Goal: Information Seeking & Learning: Learn about a topic

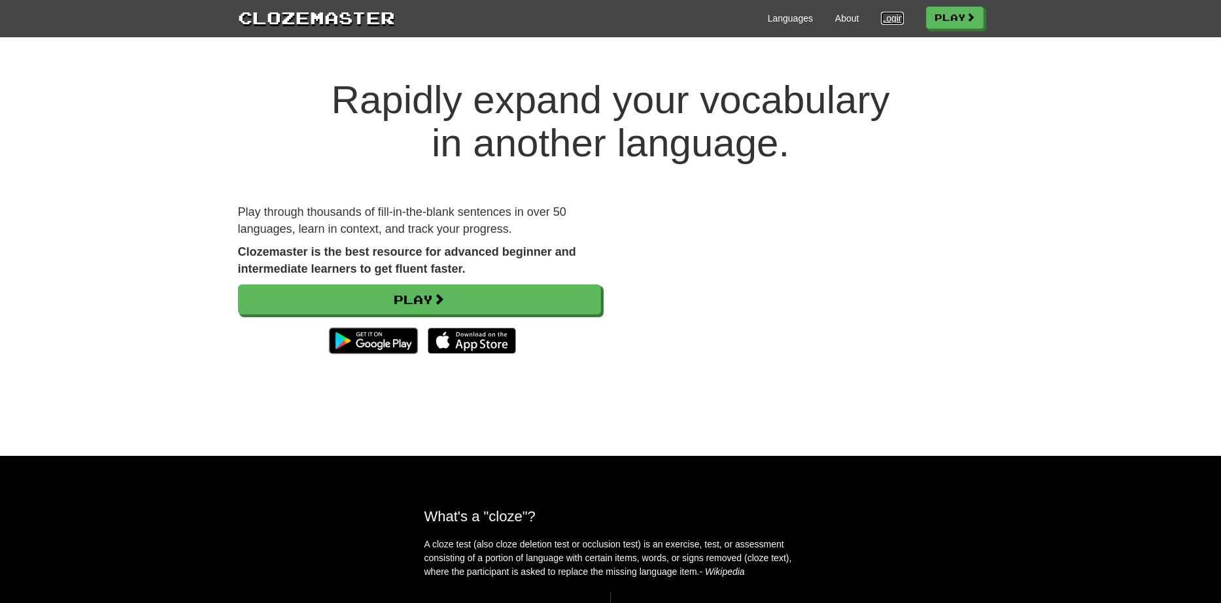
click at [884, 22] on link "Login" at bounding box center [892, 18] width 22 height 13
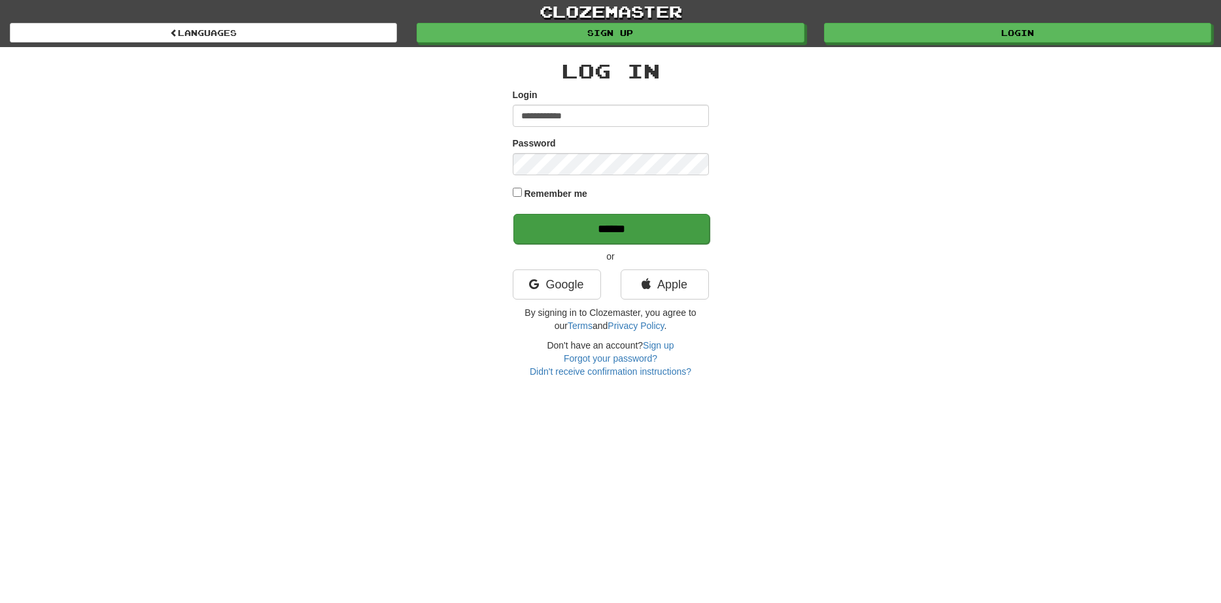
type input "**********"
click at [591, 230] on input "******" at bounding box center [611, 229] width 196 height 30
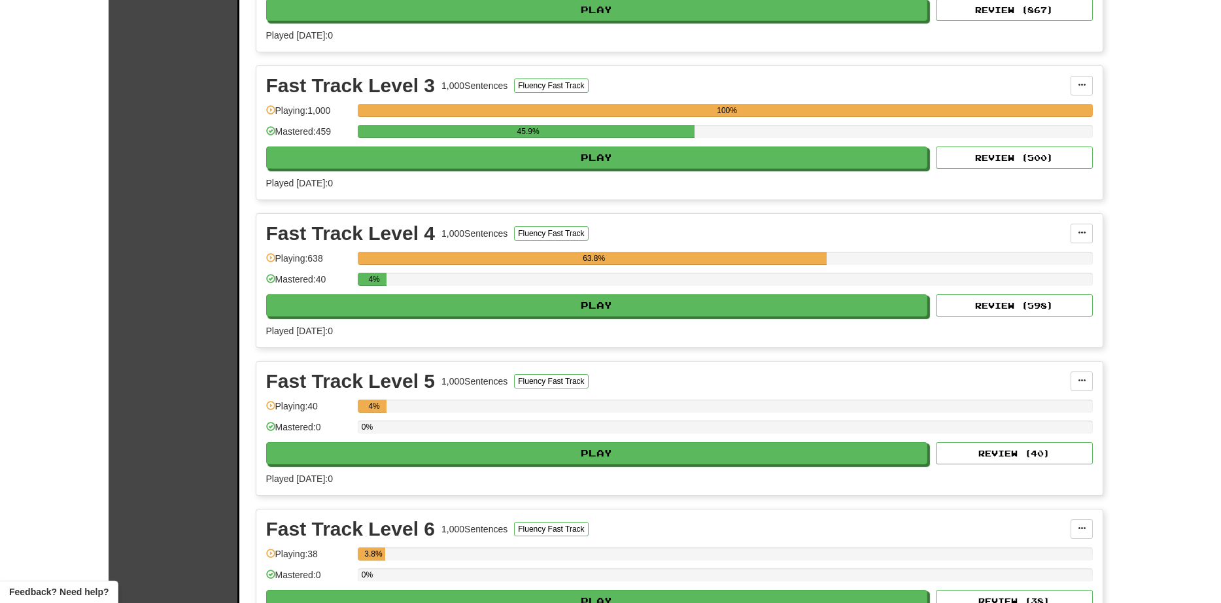
scroll to position [1715, 0]
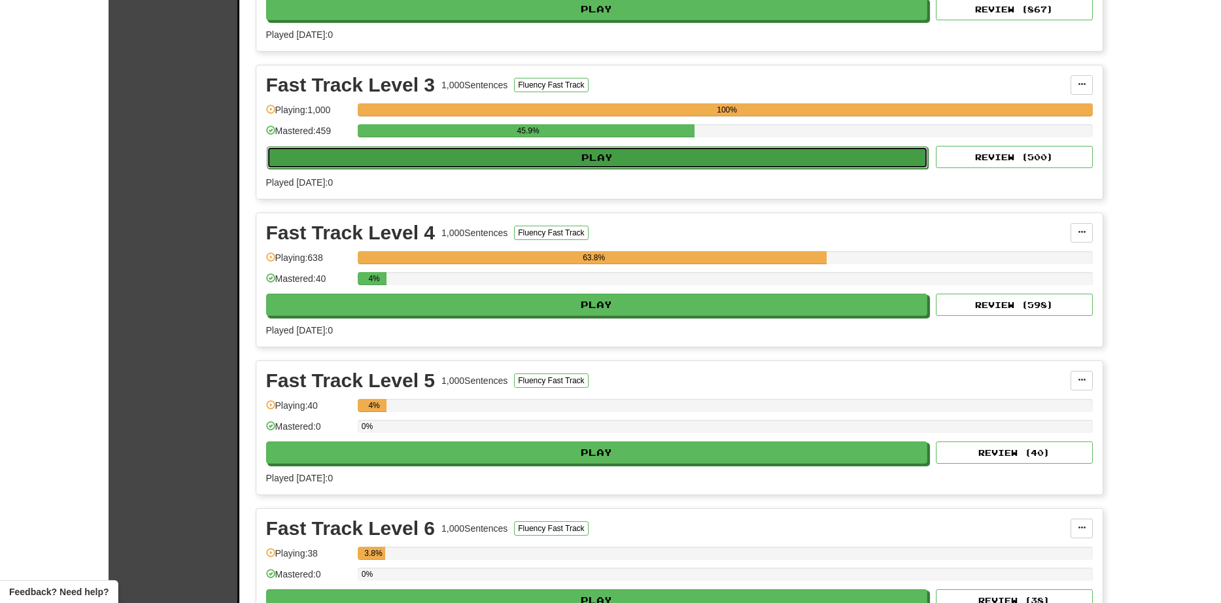
click at [469, 156] on button "Play" at bounding box center [598, 158] width 662 height 22
select select "**"
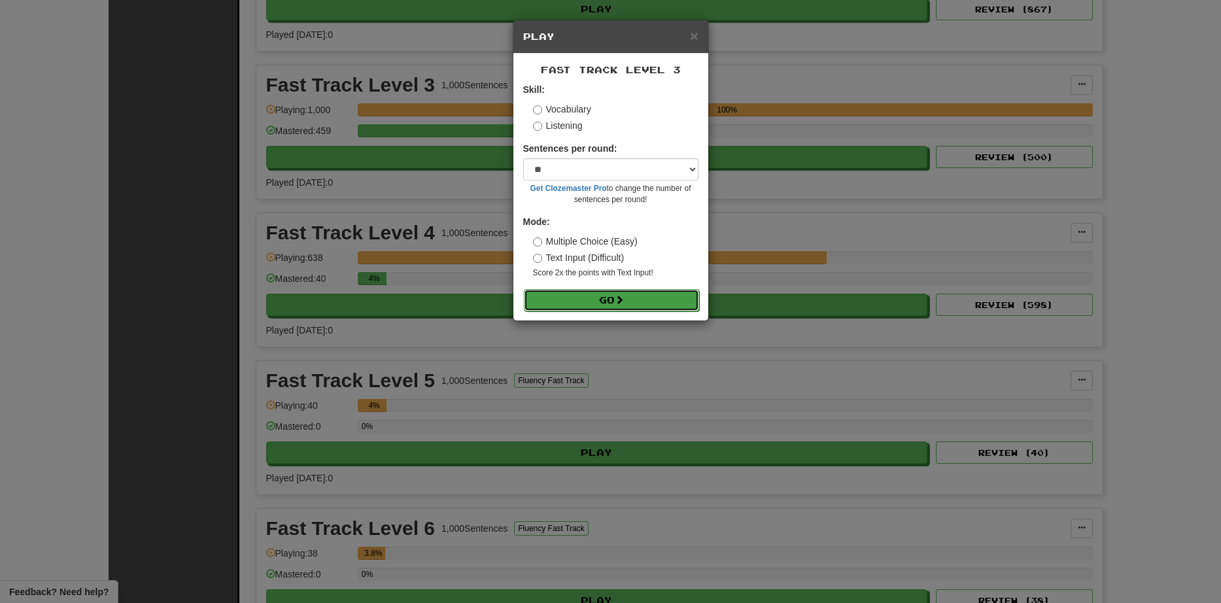
click at [617, 300] on button "Go" at bounding box center [611, 300] width 175 height 22
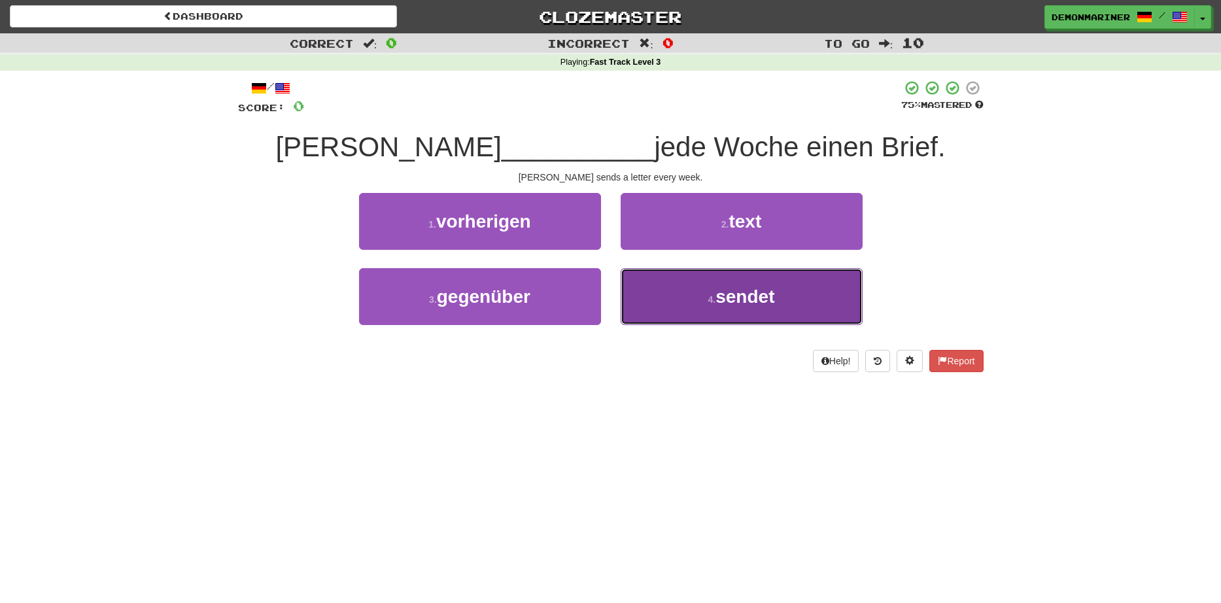
click at [683, 295] on button "4 . sendet" at bounding box center [742, 296] width 242 height 57
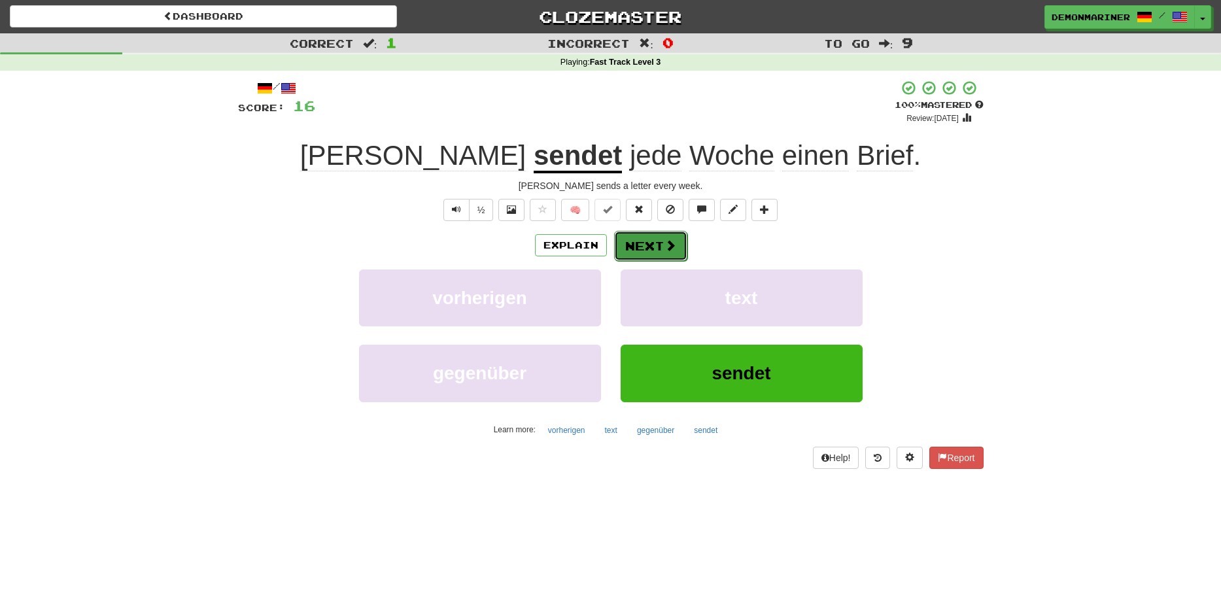
click at [654, 251] on button "Next" at bounding box center [650, 246] width 73 height 30
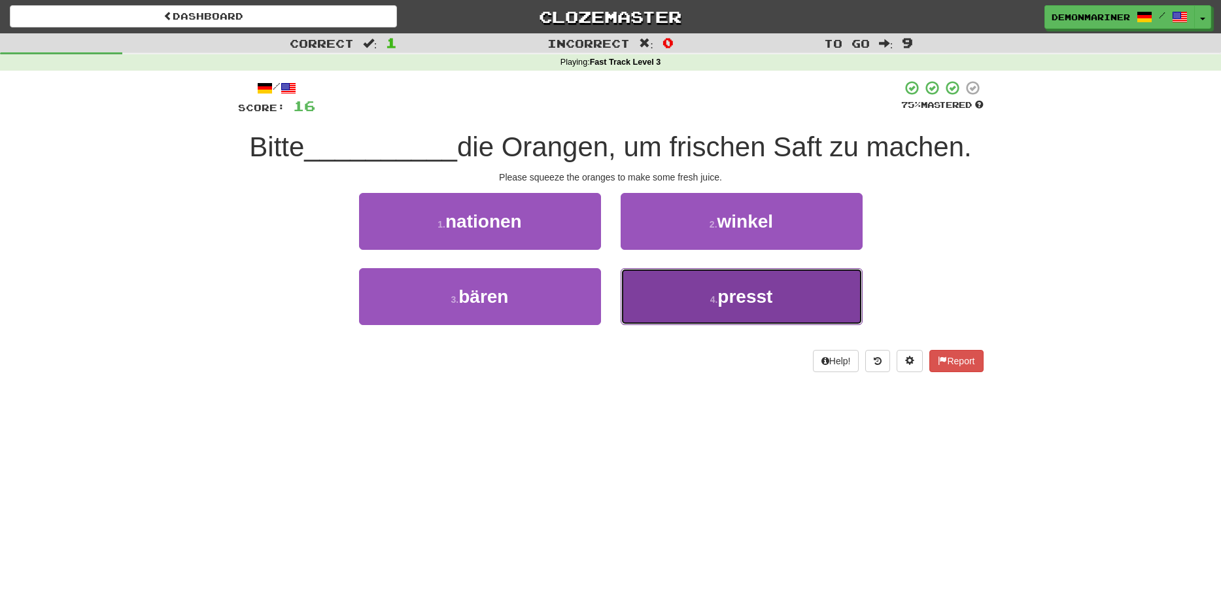
click at [693, 286] on button "4 . presst" at bounding box center [742, 296] width 242 height 57
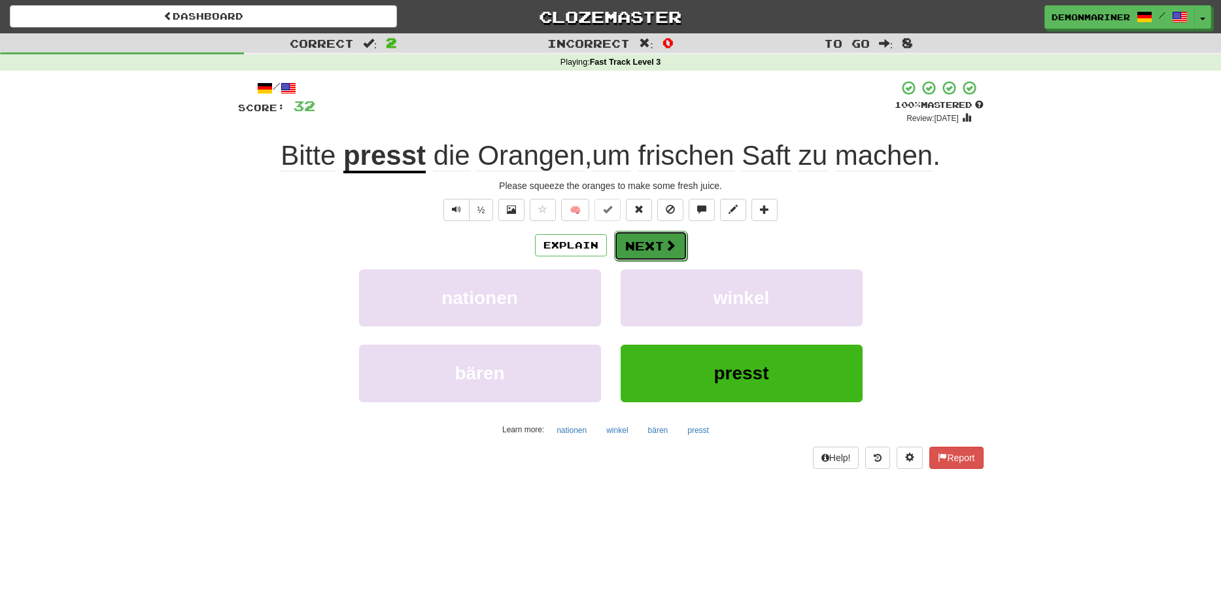
click at [646, 248] on button "Next" at bounding box center [650, 246] width 73 height 30
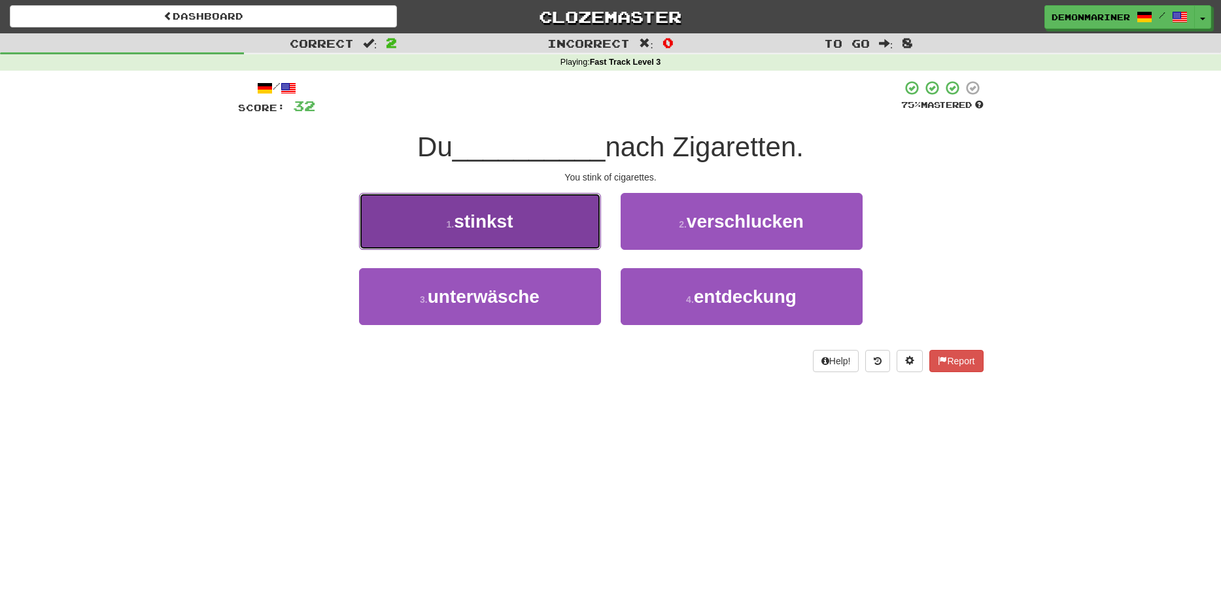
click at [438, 227] on button "1 . stinkst" at bounding box center [480, 221] width 242 height 57
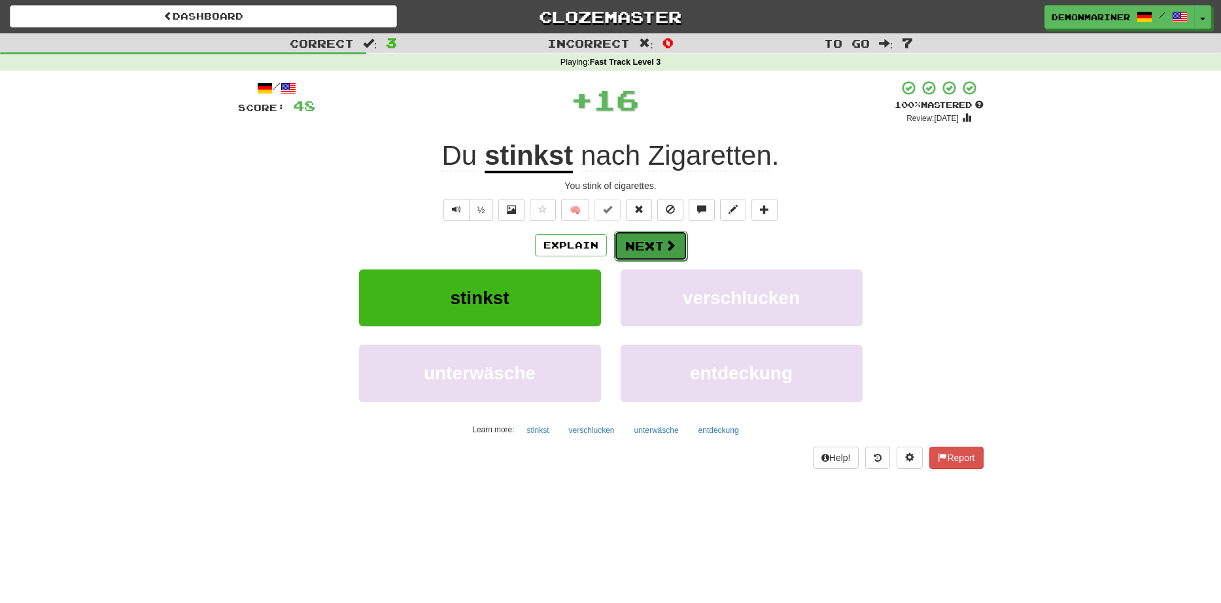
click at [661, 237] on button "Next" at bounding box center [650, 246] width 73 height 30
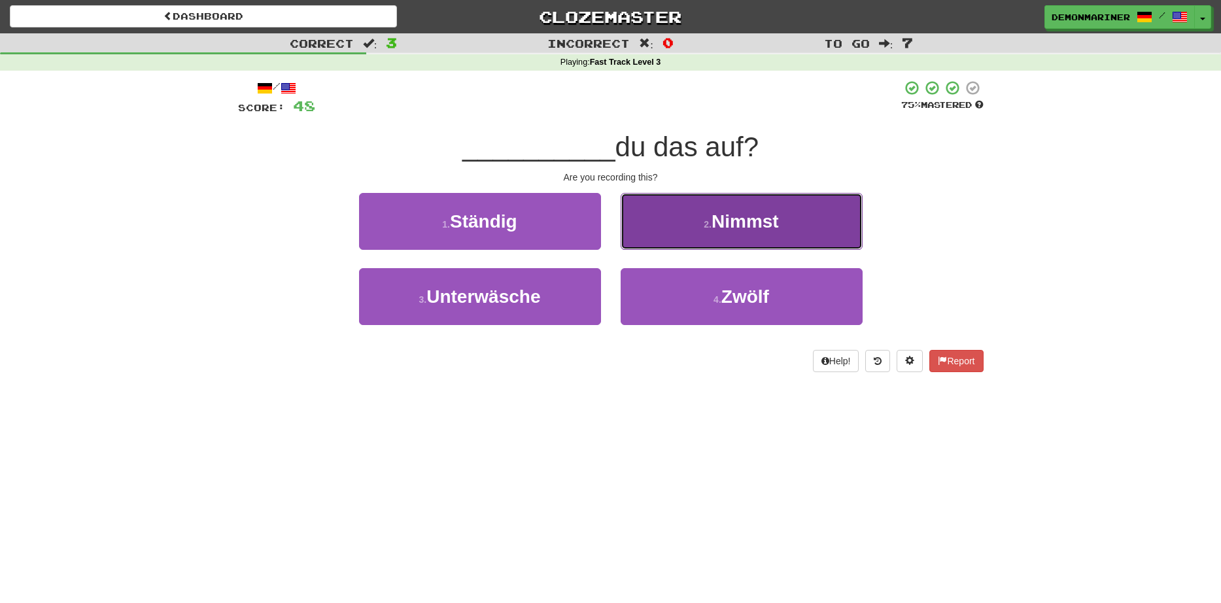
click at [735, 217] on span "Nimmst" at bounding box center [745, 221] width 67 height 20
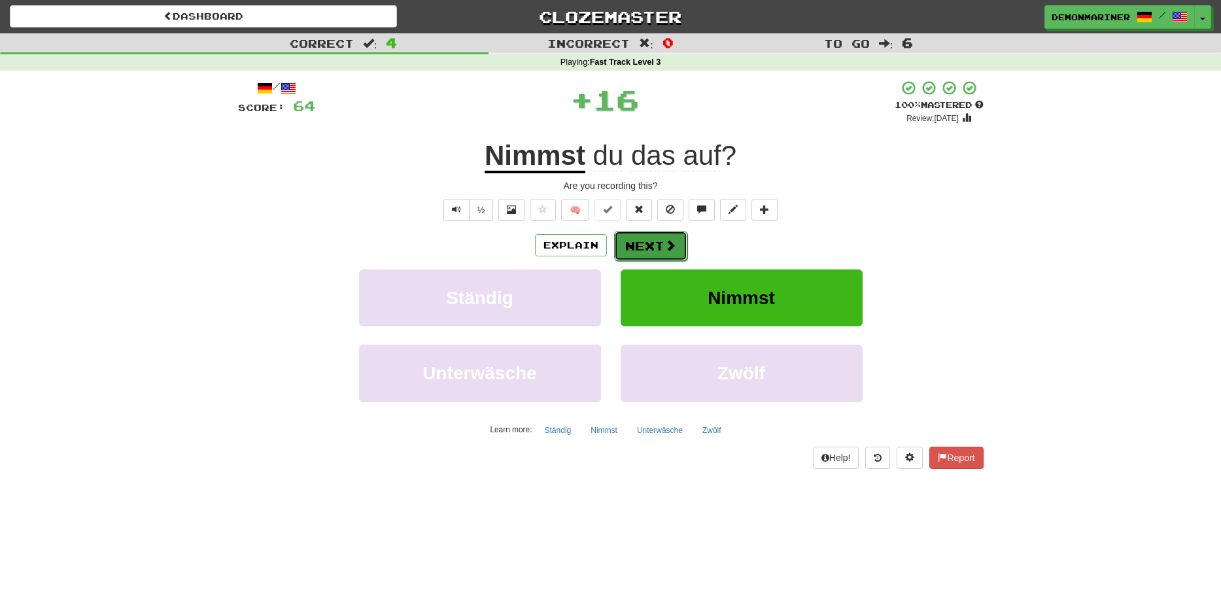
click at [638, 249] on button "Next" at bounding box center [650, 246] width 73 height 30
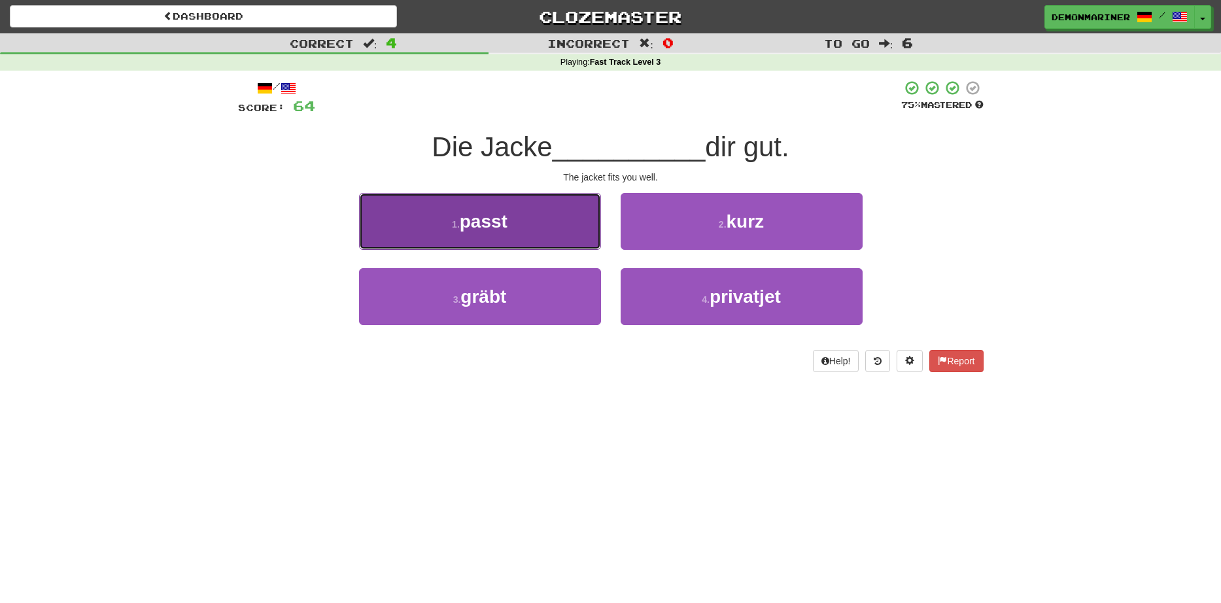
click at [480, 239] on button "1 . passt" at bounding box center [480, 221] width 242 height 57
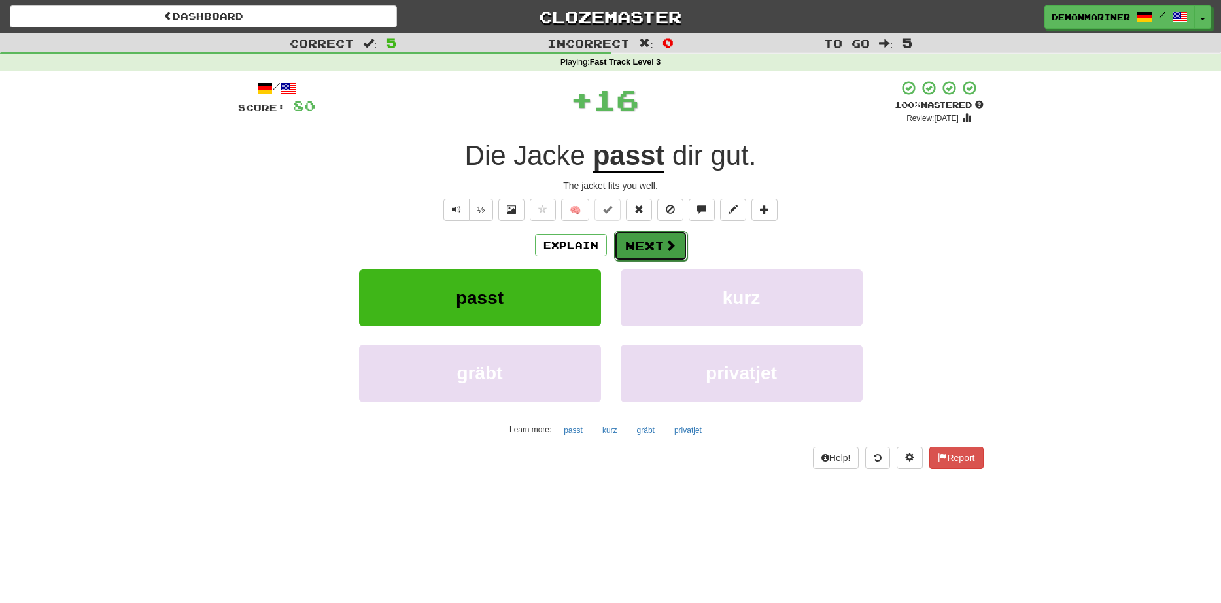
click at [645, 245] on button "Next" at bounding box center [650, 246] width 73 height 30
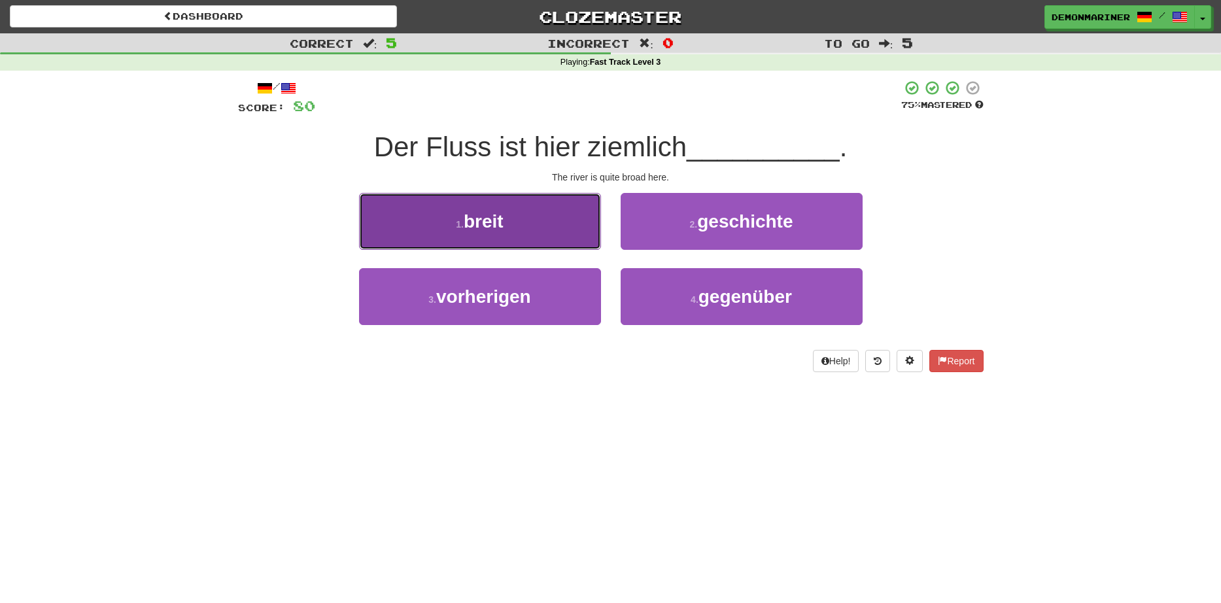
click at [425, 218] on button "1 . breit" at bounding box center [480, 221] width 242 height 57
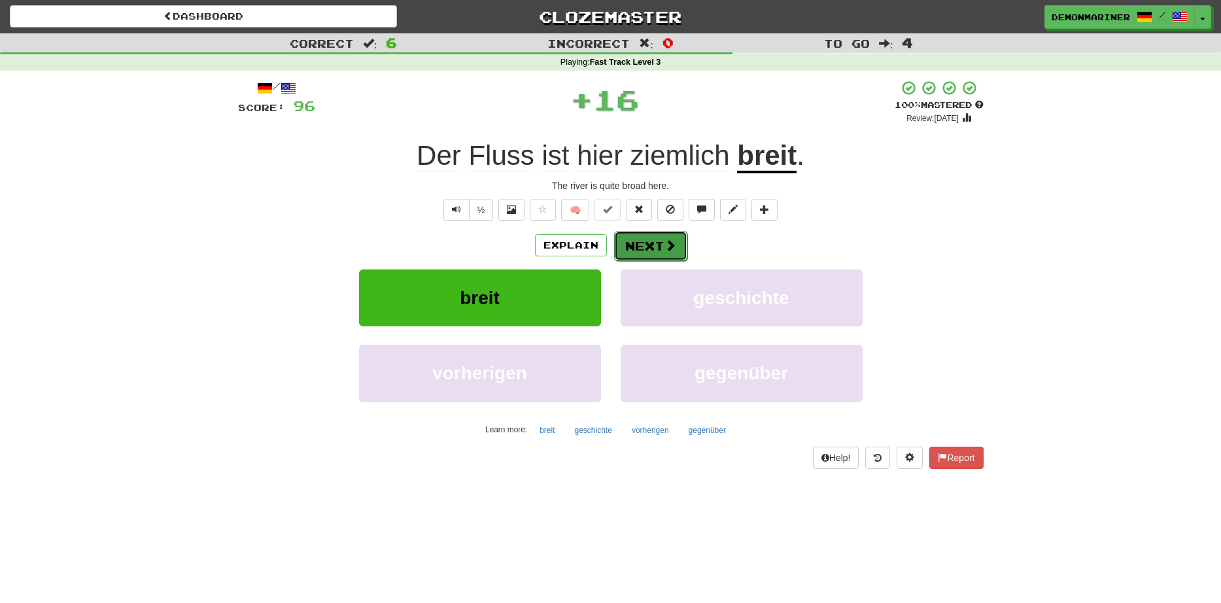
click at [646, 245] on button "Next" at bounding box center [650, 246] width 73 height 30
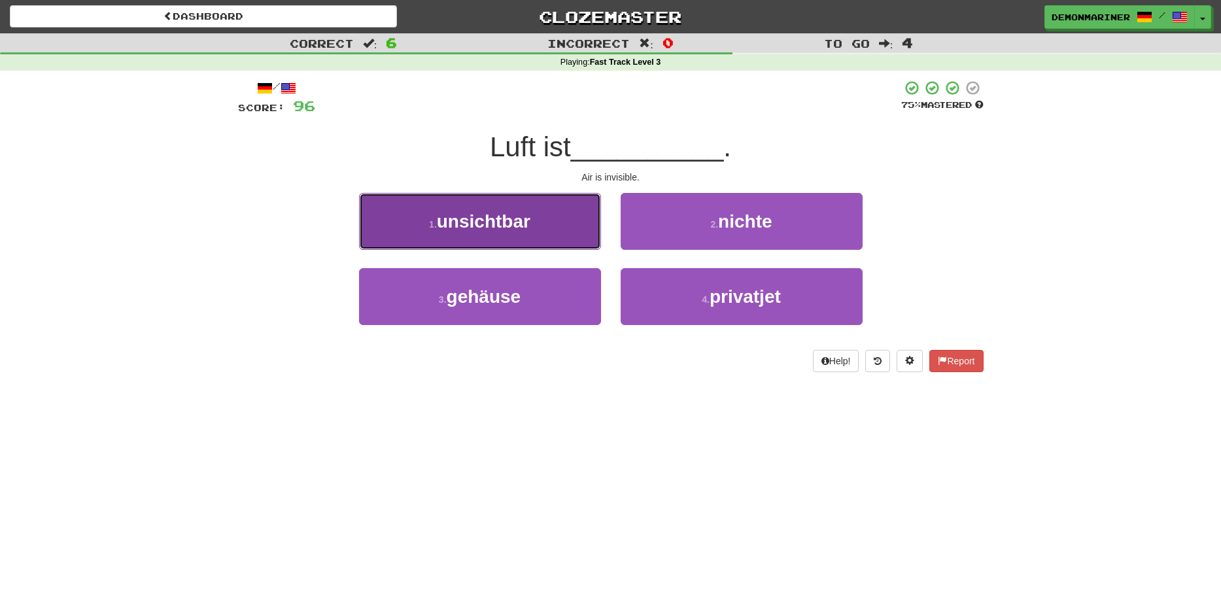
click at [468, 224] on span "unsichtbar" at bounding box center [484, 221] width 94 height 20
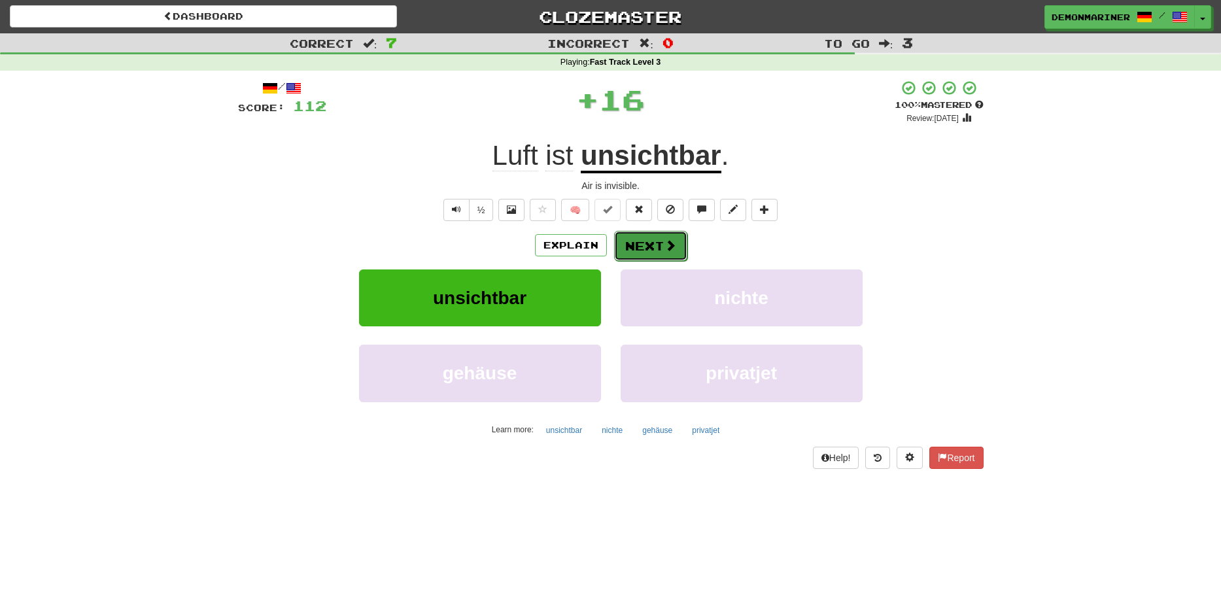
click at [642, 237] on button "Next" at bounding box center [650, 246] width 73 height 30
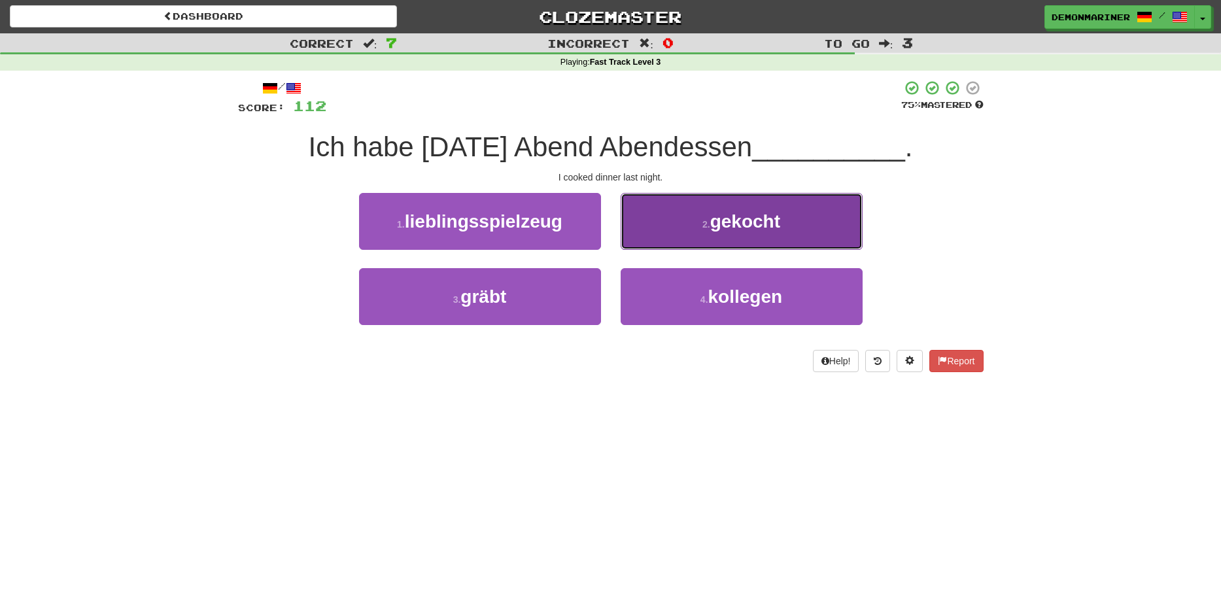
click at [731, 218] on span "gekocht" at bounding box center [745, 221] width 70 height 20
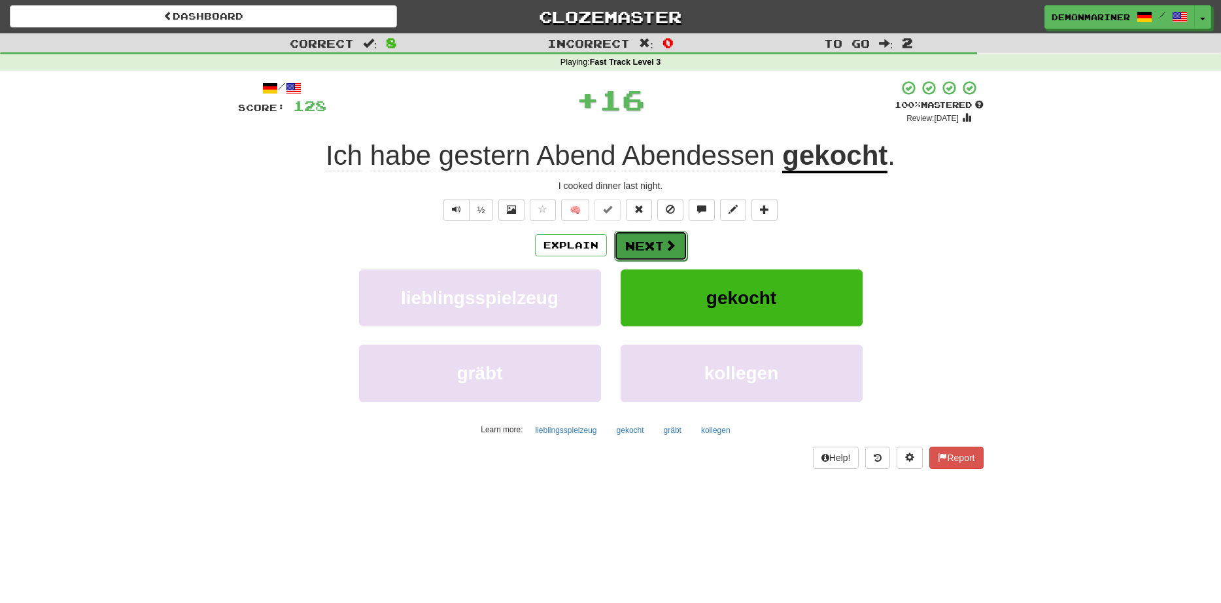
click at [650, 244] on button "Next" at bounding box center [650, 246] width 73 height 30
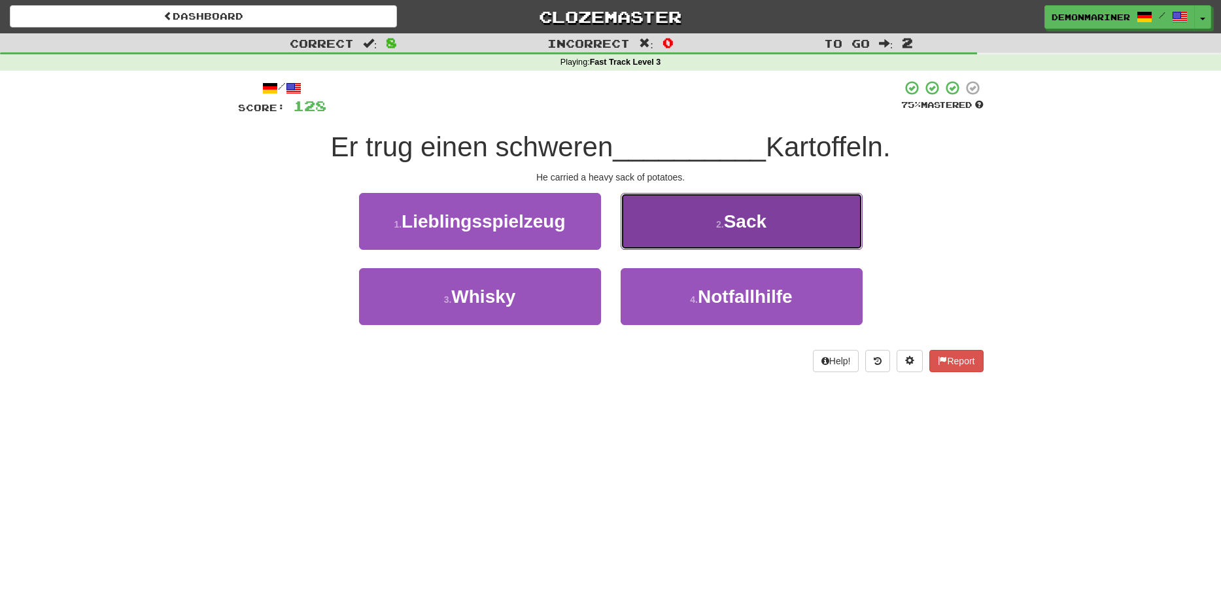
click at [736, 222] on span "Sack" at bounding box center [745, 221] width 43 height 20
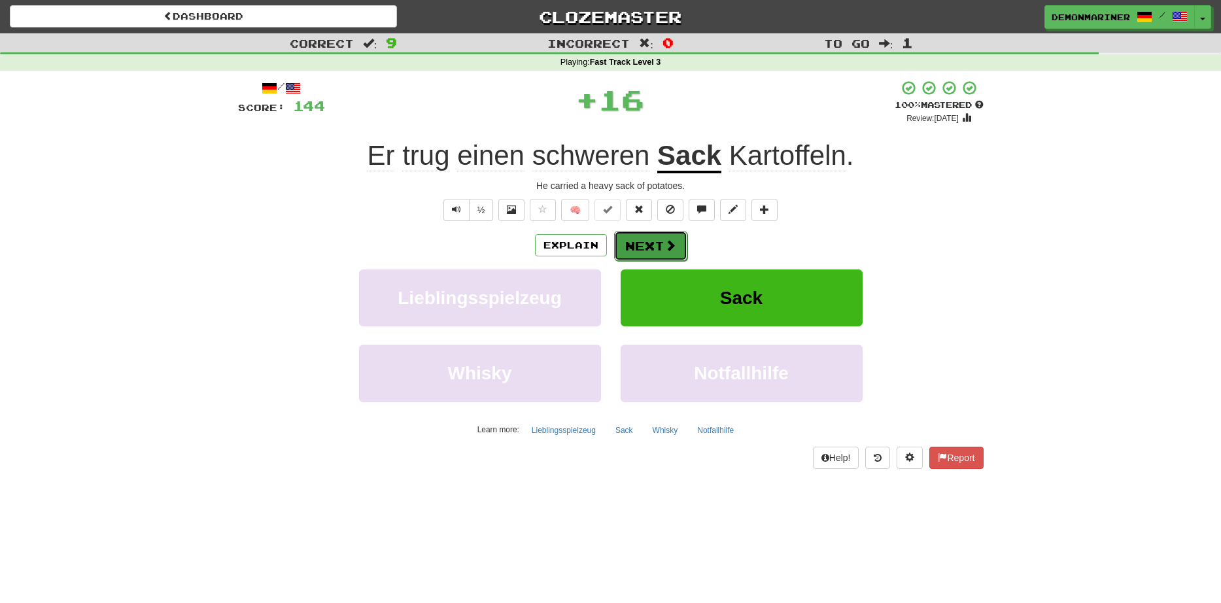
click at [634, 247] on button "Next" at bounding box center [650, 246] width 73 height 30
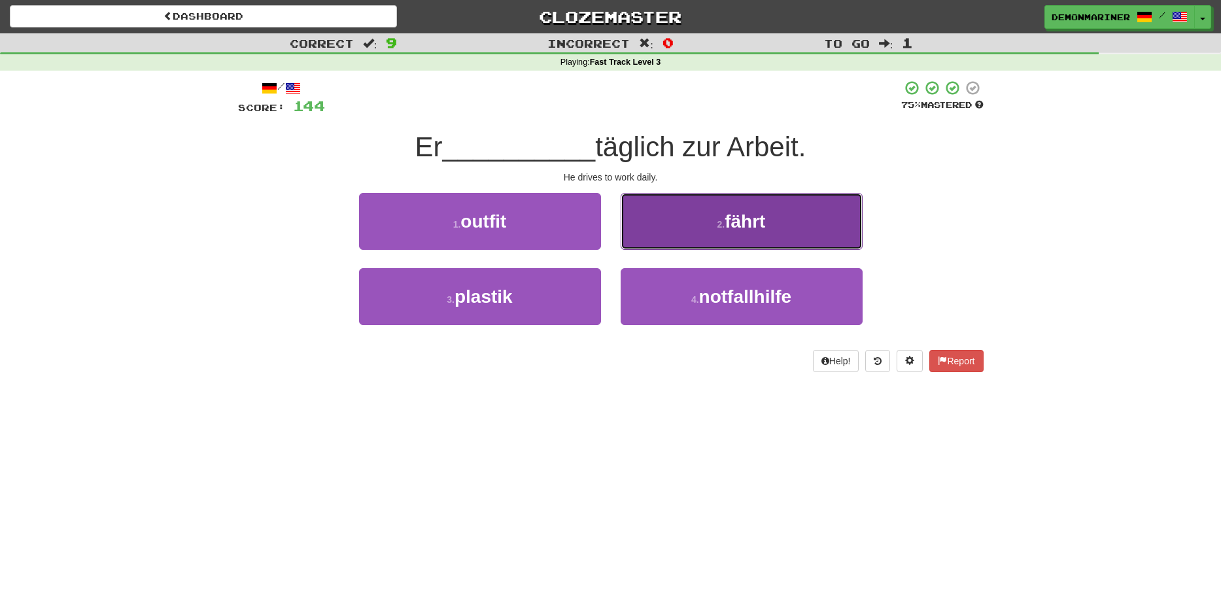
click at [696, 232] on button "2 . fährt" at bounding box center [742, 221] width 242 height 57
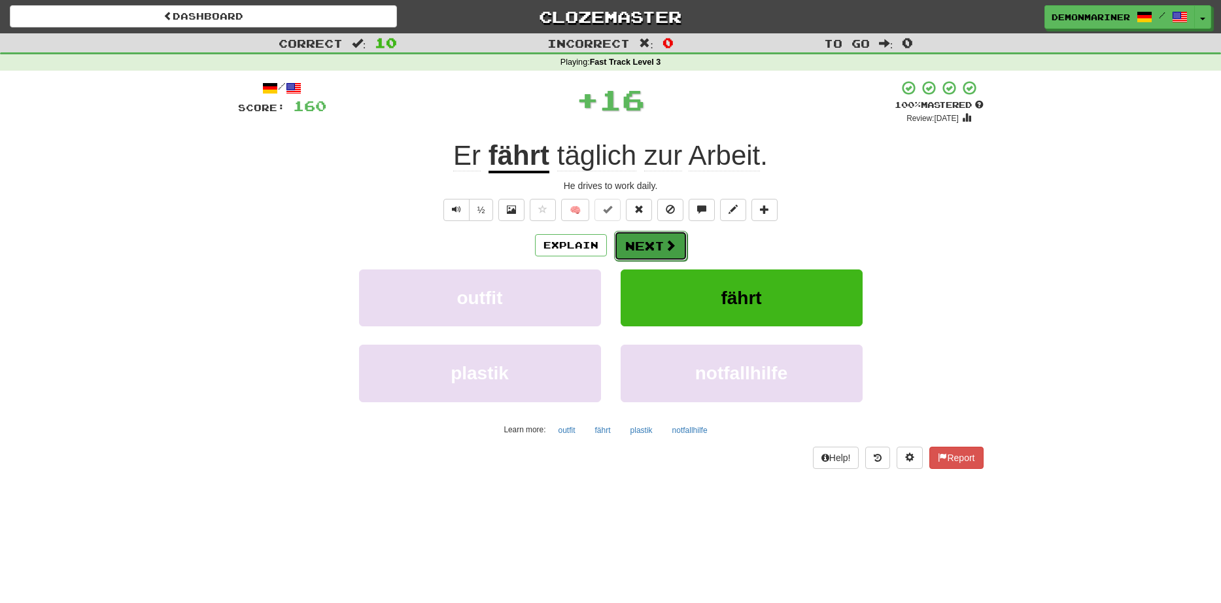
click at [665, 249] on span at bounding box center [671, 245] width 12 height 12
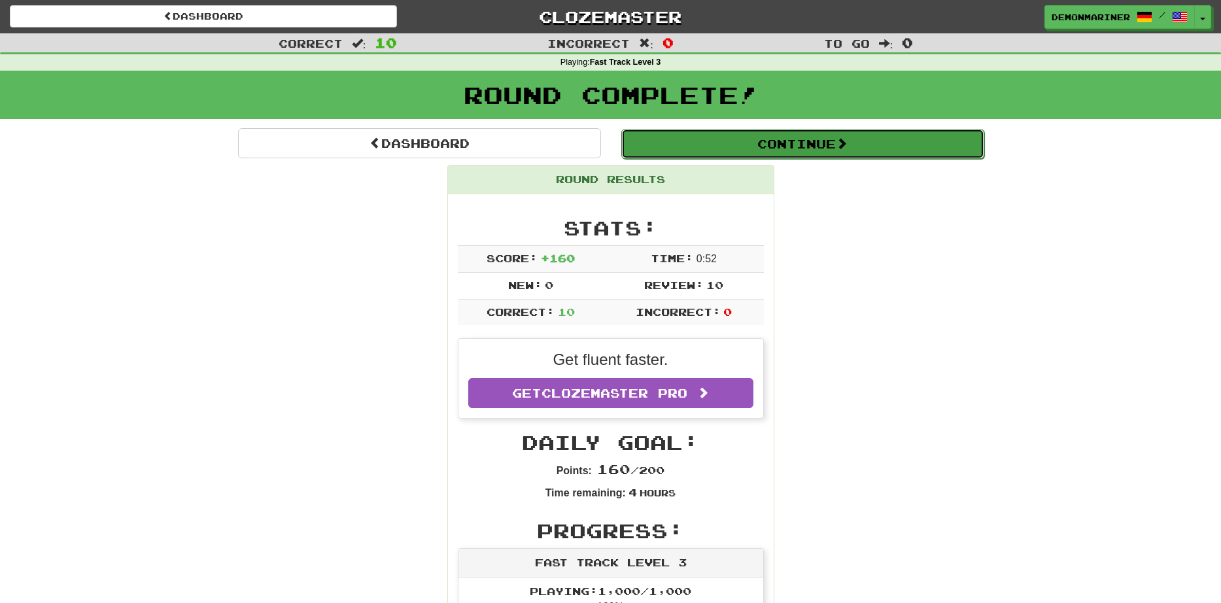
click at [662, 143] on button "Continue" at bounding box center [802, 144] width 363 height 30
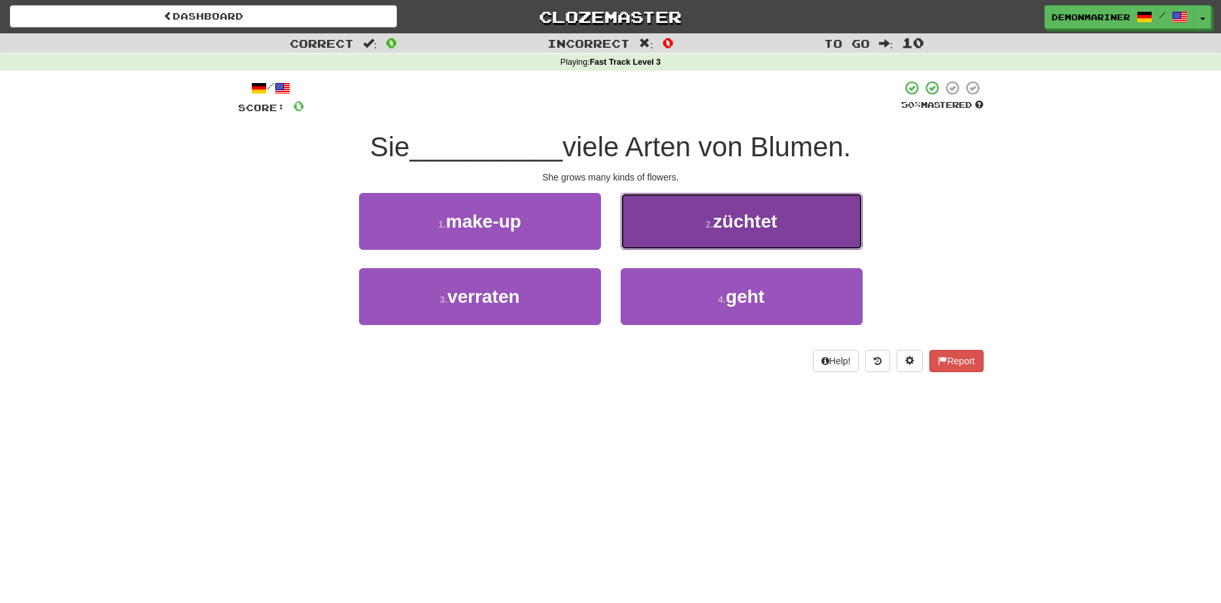
click at [659, 220] on button "2 . züchtet" at bounding box center [742, 221] width 242 height 57
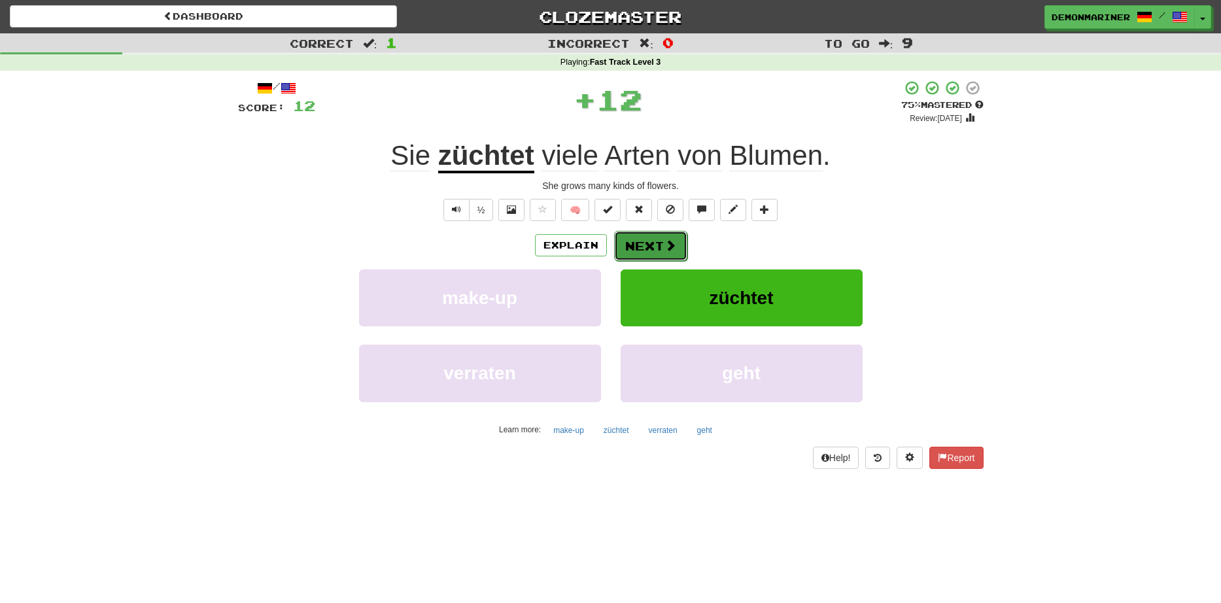
click at [630, 250] on button "Next" at bounding box center [650, 246] width 73 height 30
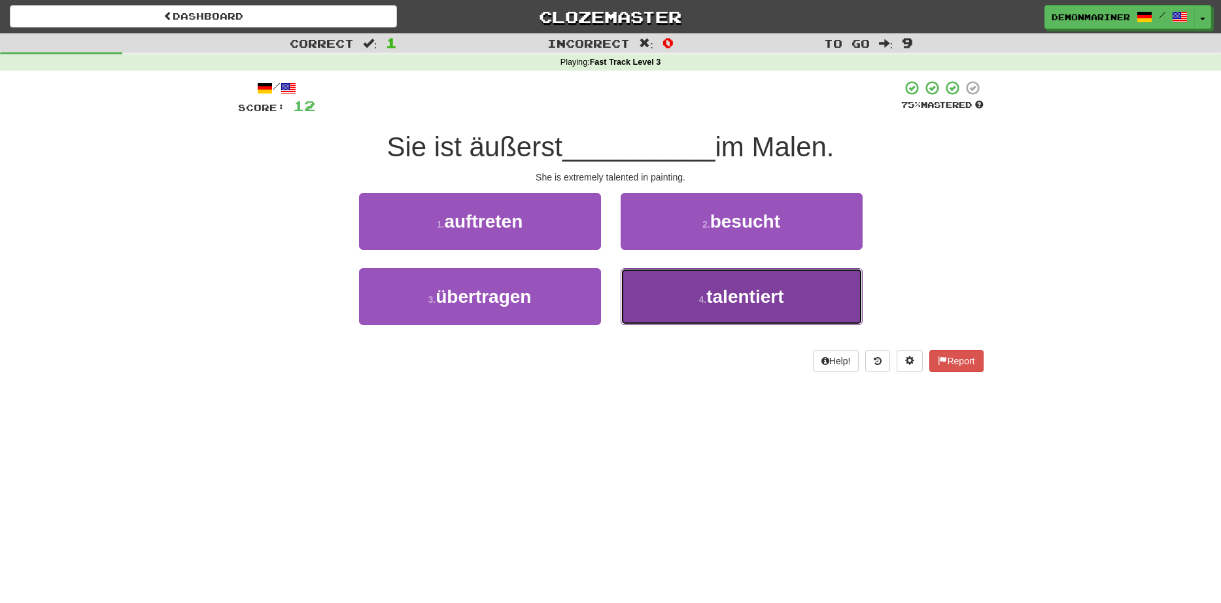
click at [727, 307] on span "talentiert" at bounding box center [744, 296] width 77 height 20
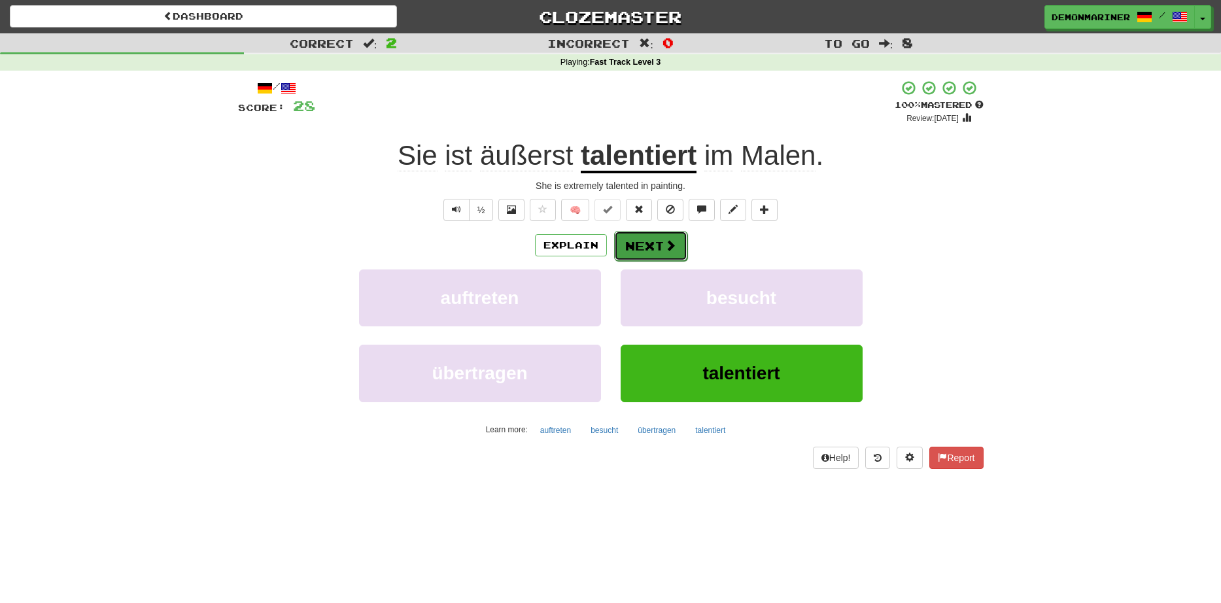
click at [647, 241] on button "Next" at bounding box center [650, 246] width 73 height 30
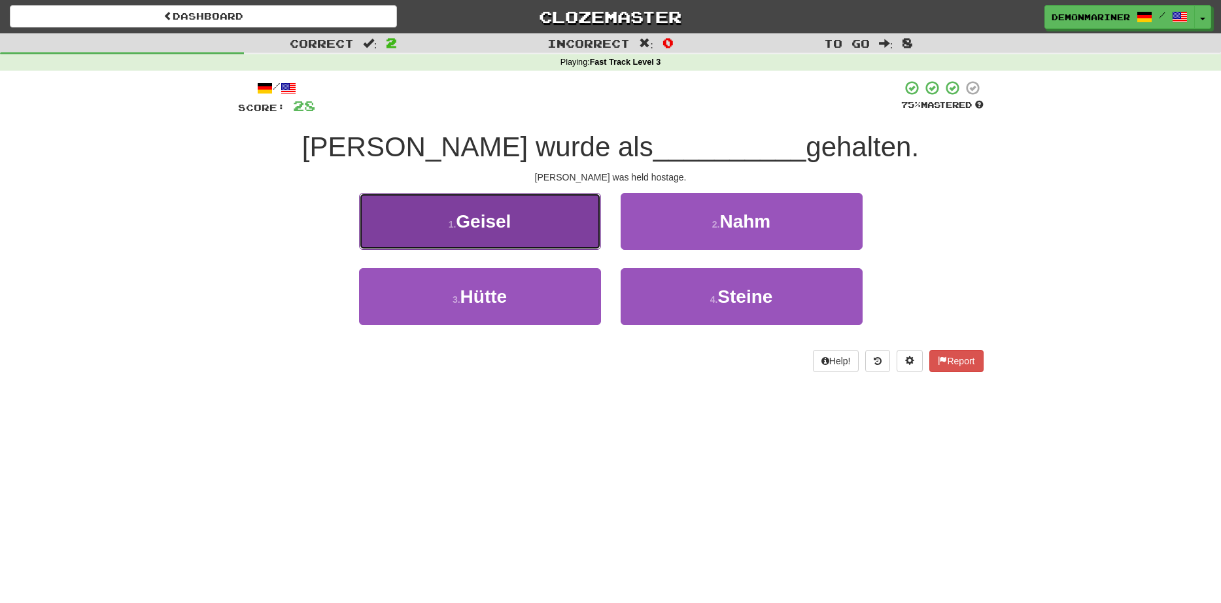
click at [486, 232] on span "Geisel" at bounding box center [483, 221] width 55 height 20
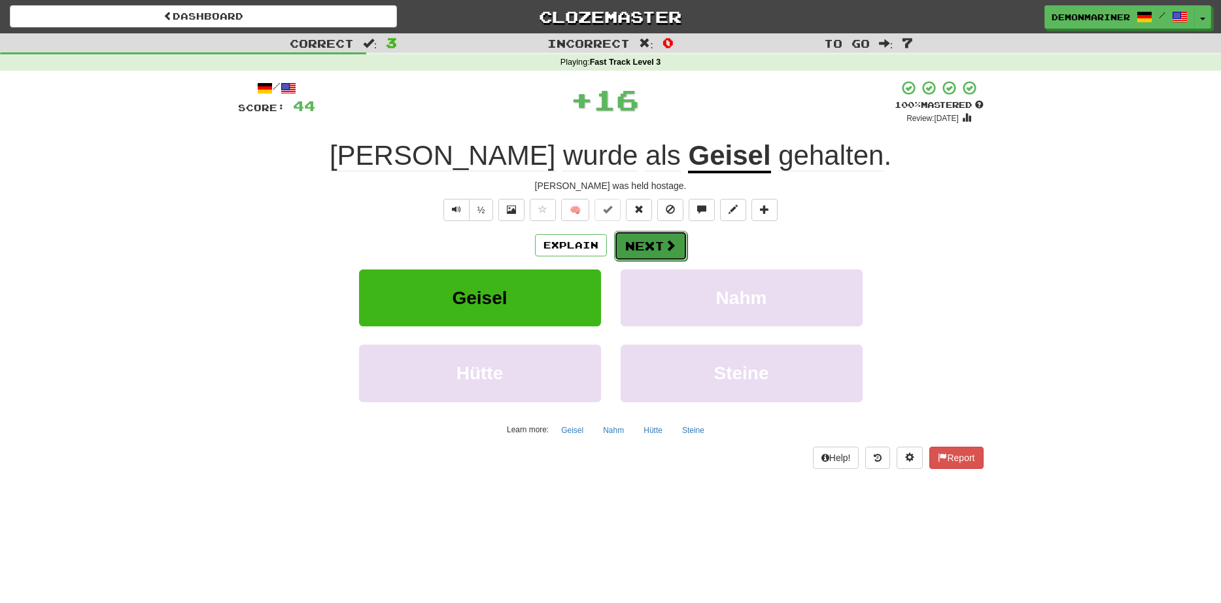
click at [654, 245] on button "Next" at bounding box center [650, 246] width 73 height 30
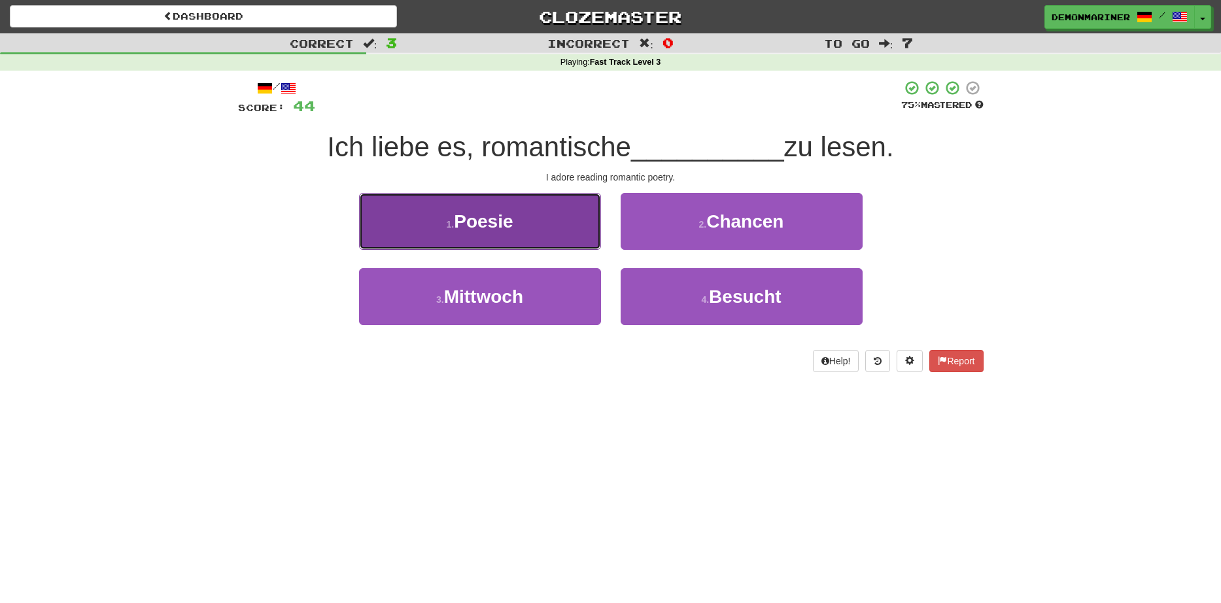
click at [438, 230] on button "1 . Poesie" at bounding box center [480, 221] width 242 height 57
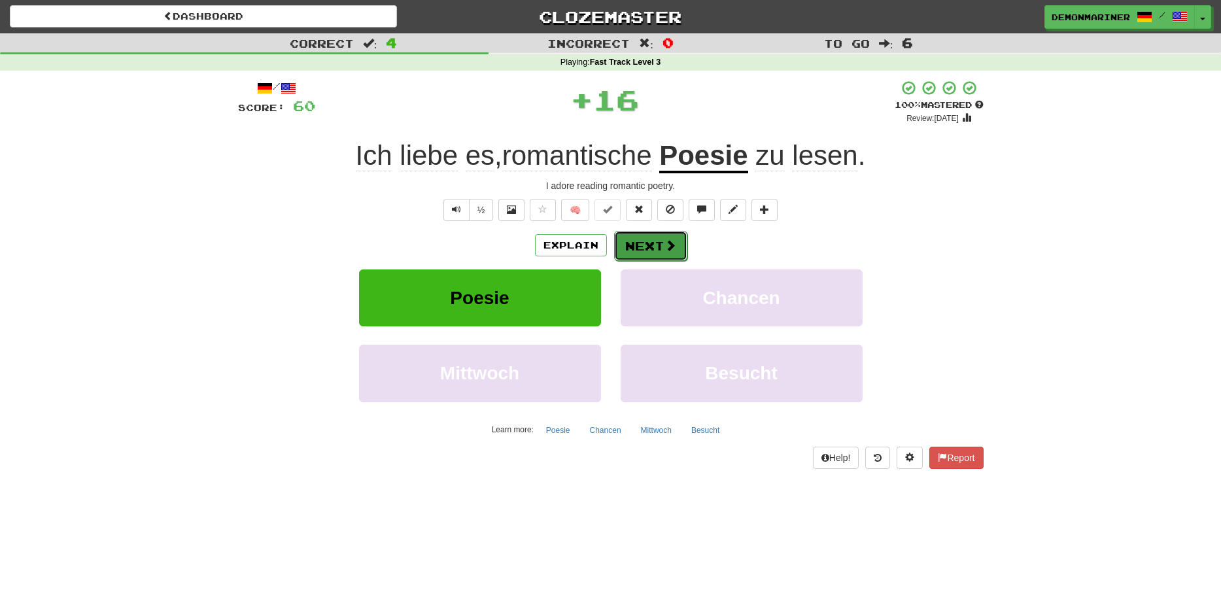
click at [650, 244] on button "Next" at bounding box center [650, 246] width 73 height 30
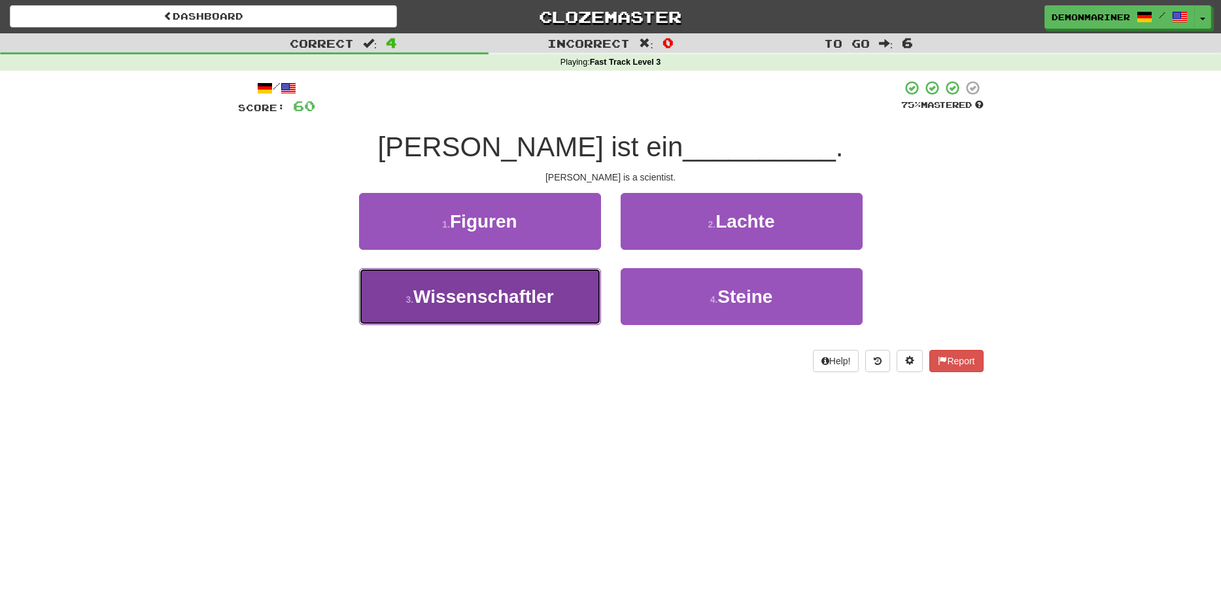
click at [457, 317] on button "3 . Wissenschaftler" at bounding box center [480, 296] width 242 height 57
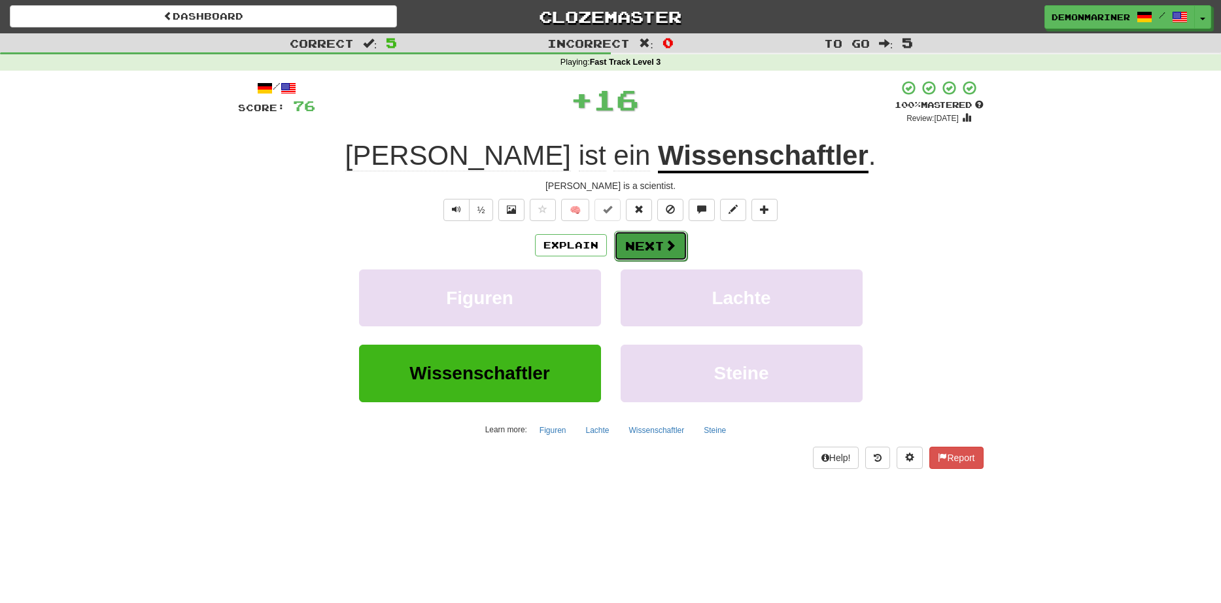
click at [639, 247] on button "Next" at bounding box center [650, 246] width 73 height 30
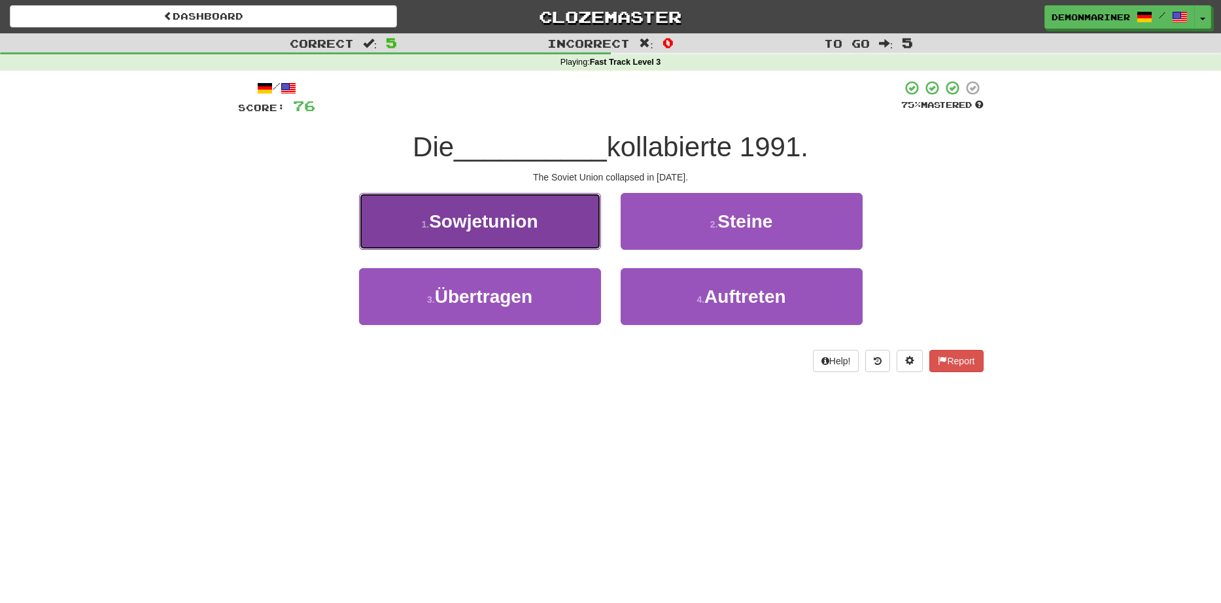
click at [418, 237] on button "1 . [GEOGRAPHIC_DATA]" at bounding box center [480, 221] width 242 height 57
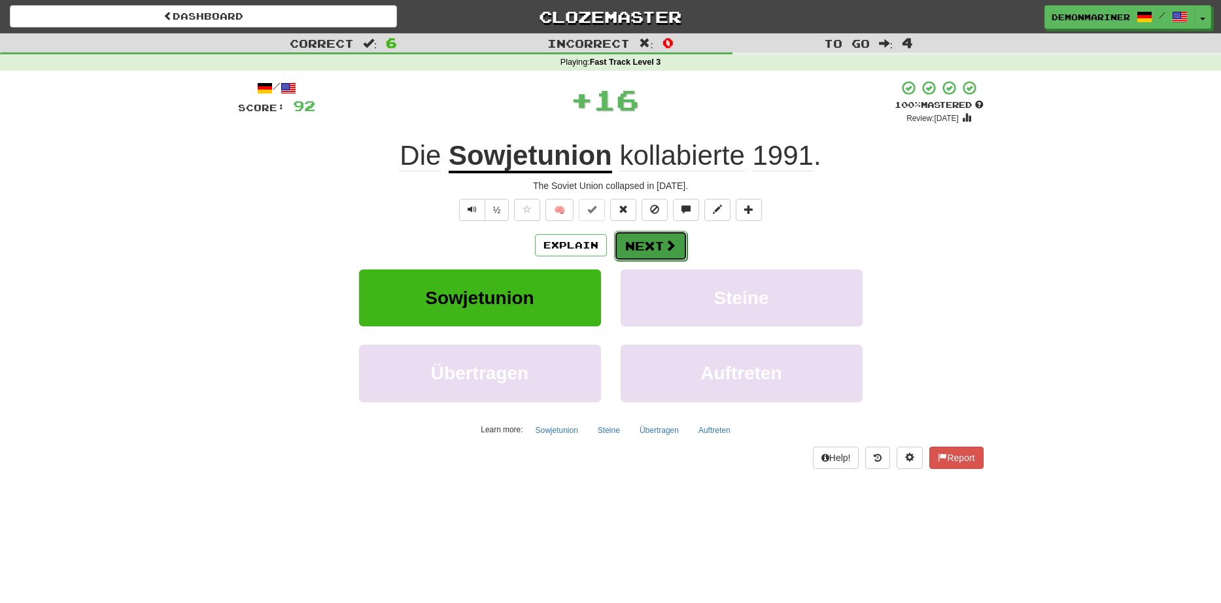
click at [642, 249] on button "Next" at bounding box center [650, 246] width 73 height 30
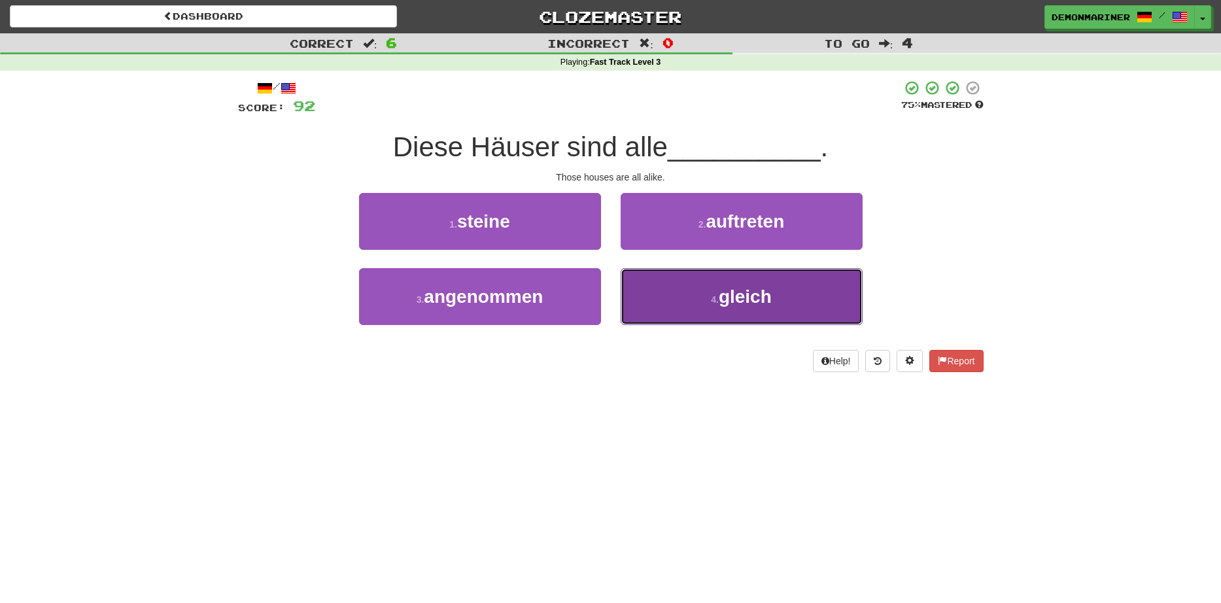
click at [741, 303] on span "gleich" at bounding box center [745, 296] width 53 height 20
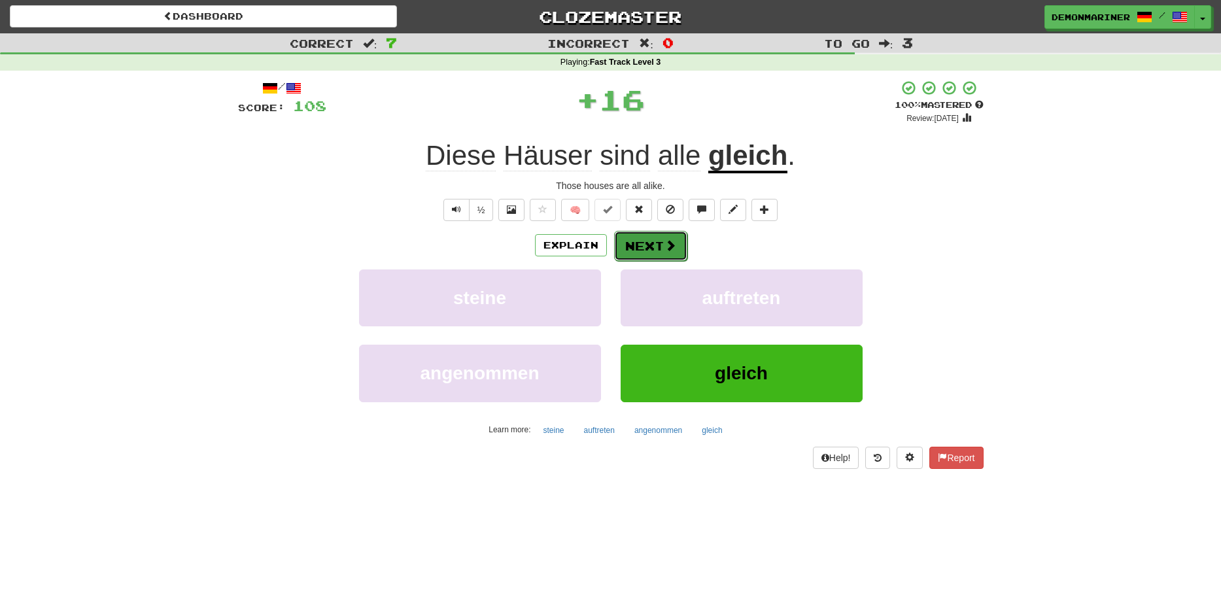
click at [678, 244] on button "Next" at bounding box center [650, 246] width 73 height 30
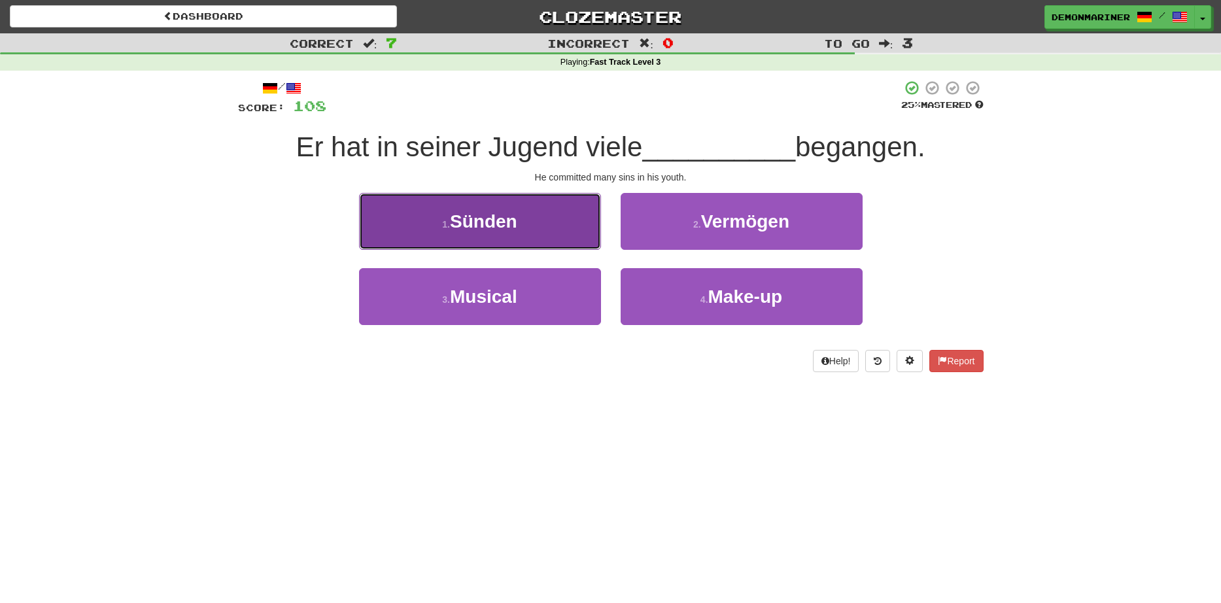
click at [496, 222] on span "Sünden" at bounding box center [483, 221] width 67 height 20
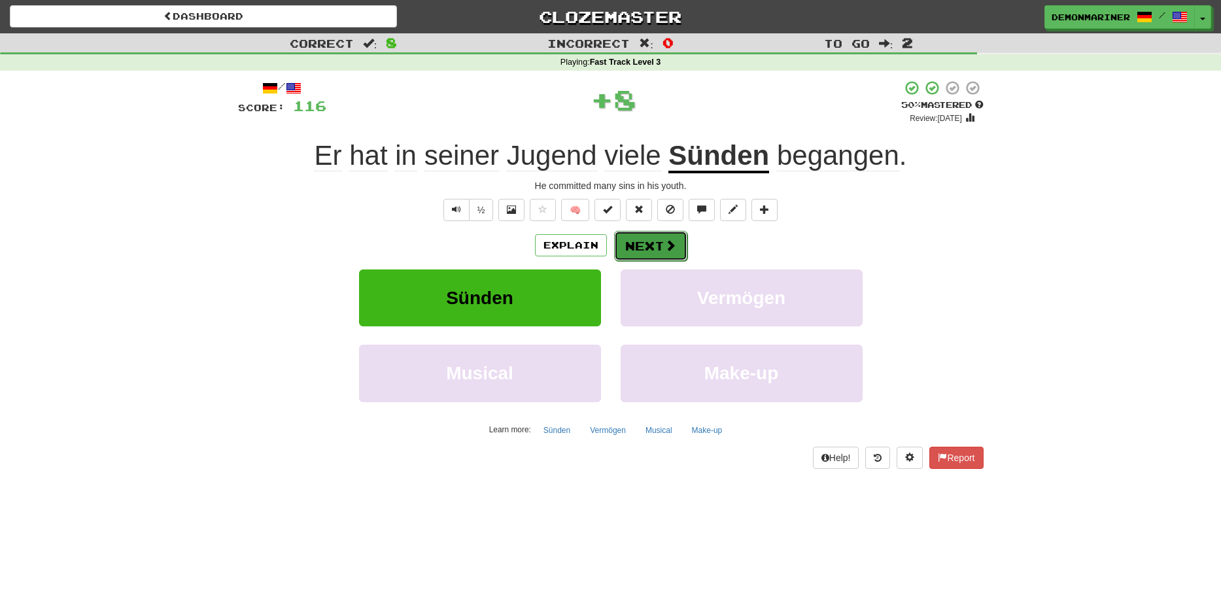
click at [657, 241] on button "Next" at bounding box center [650, 246] width 73 height 30
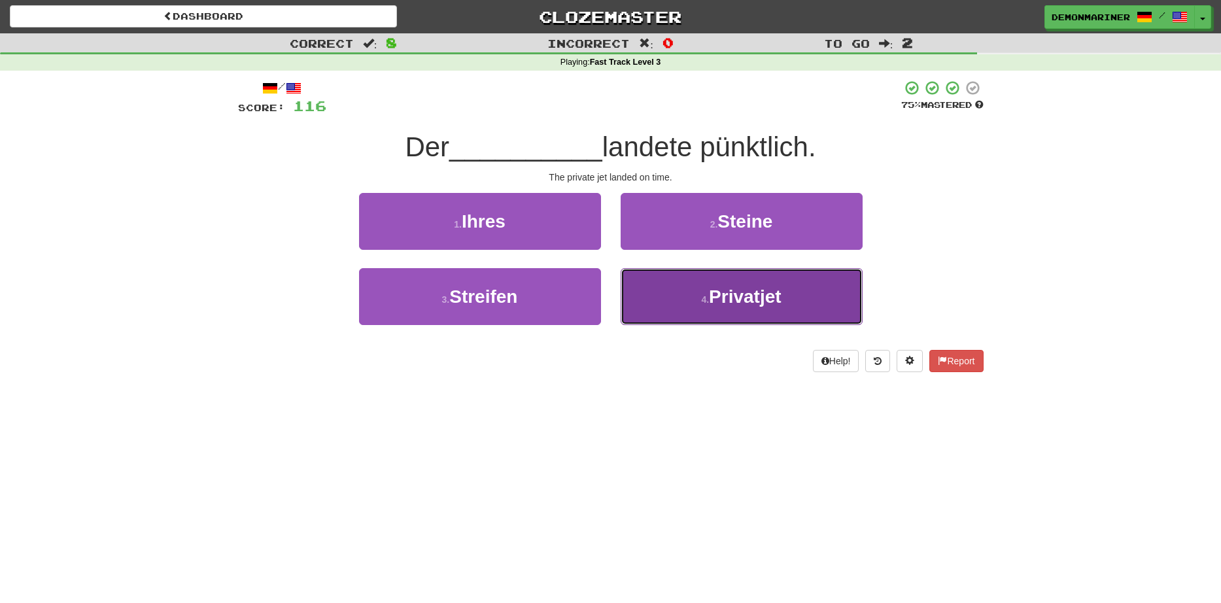
click at [683, 317] on button "4 . Privatjet" at bounding box center [742, 296] width 242 height 57
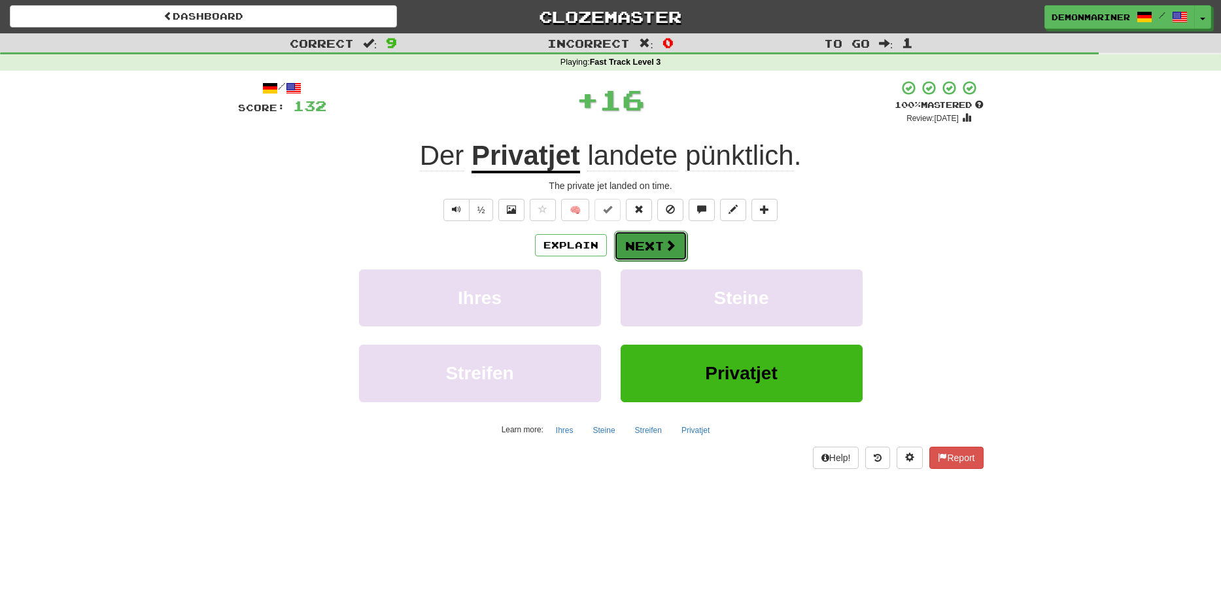
click at [640, 247] on button "Next" at bounding box center [650, 246] width 73 height 30
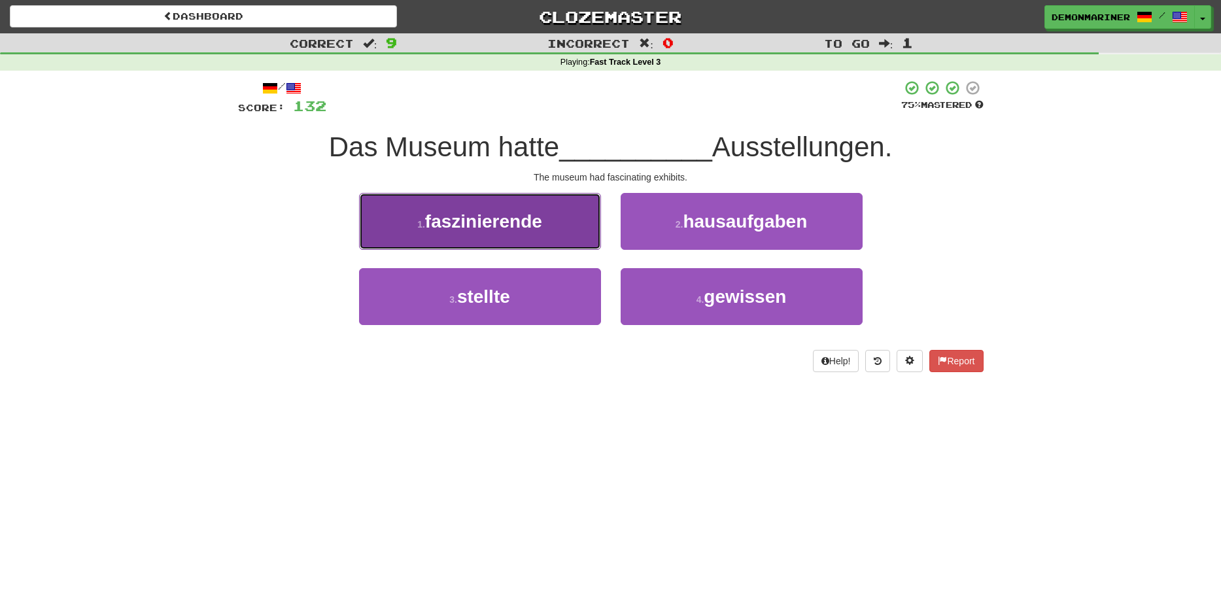
click at [444, 237] on button "1 . faszinierende" at bounding box center [480, 221] width 242 height 57
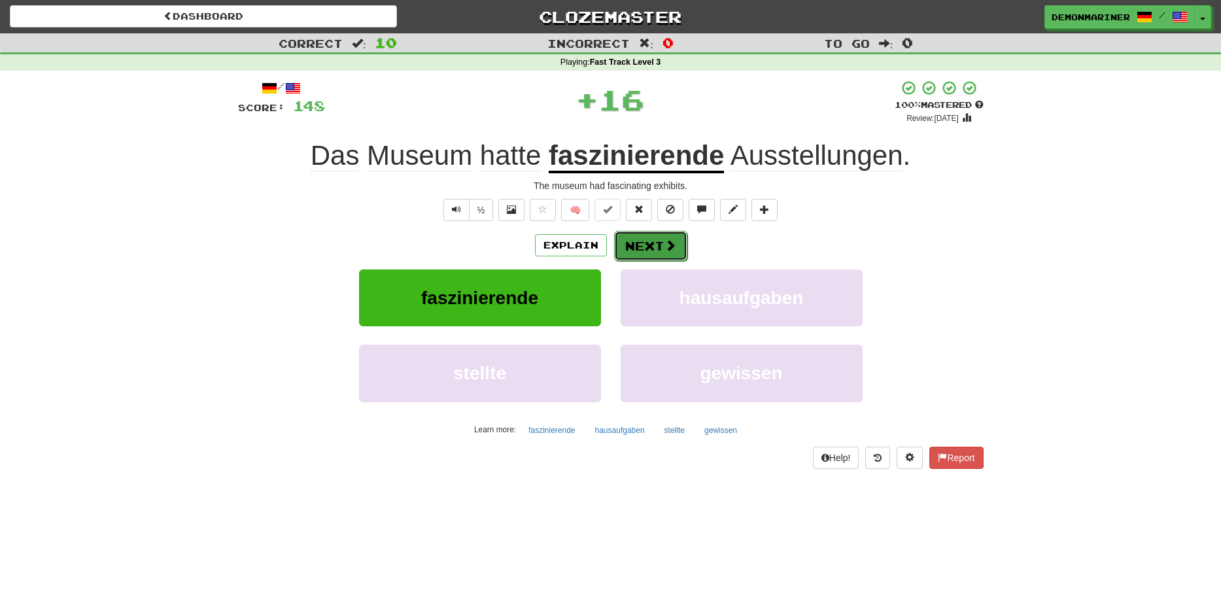
click at [653, 252] on button "Next" at bounding box center [650, 246] width 73 height 30
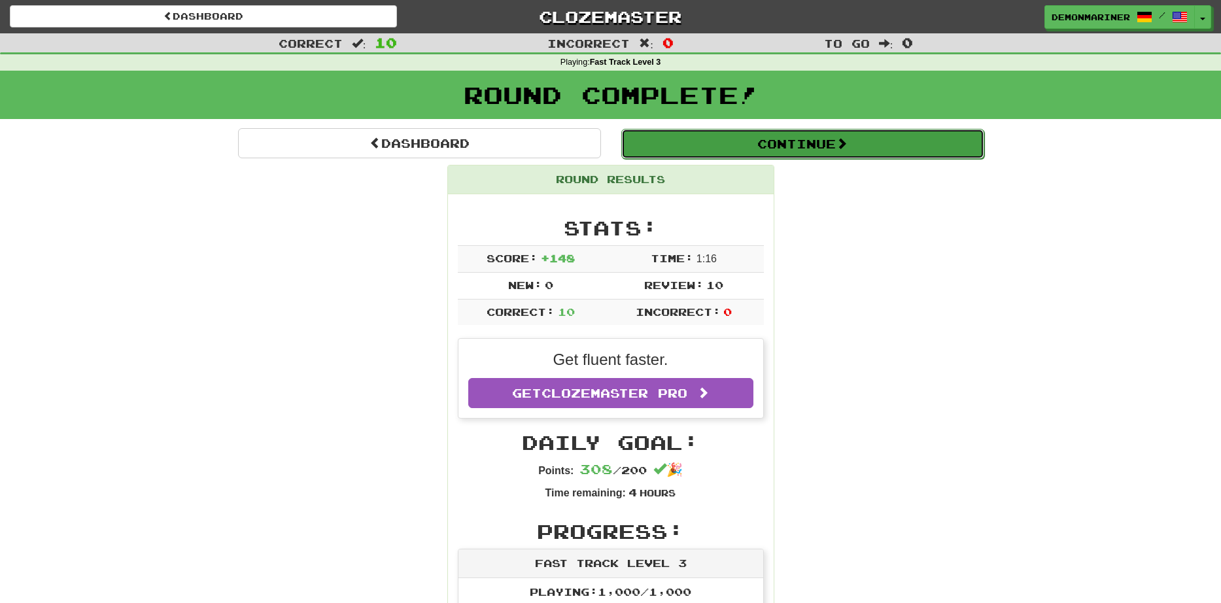
click at [744, 135] on button "Continue" at bounding box center [802, 144] width 363 height 30
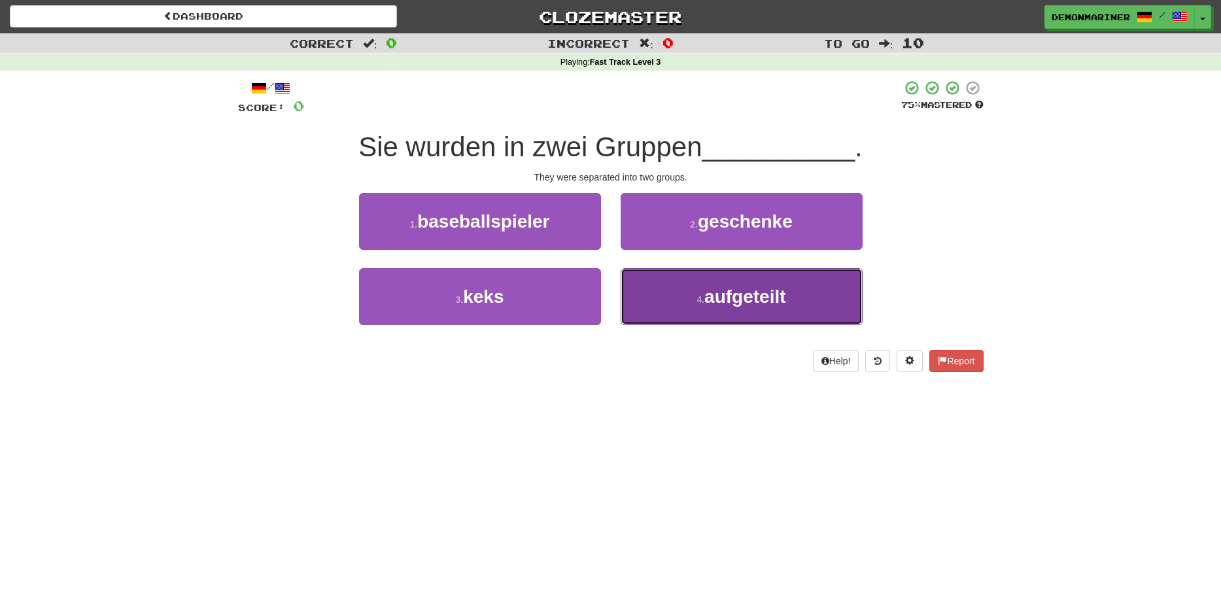
click at [693, 295] on button "4 . aufgeteilt" at bounding box center [742, 296] width 242 height 57
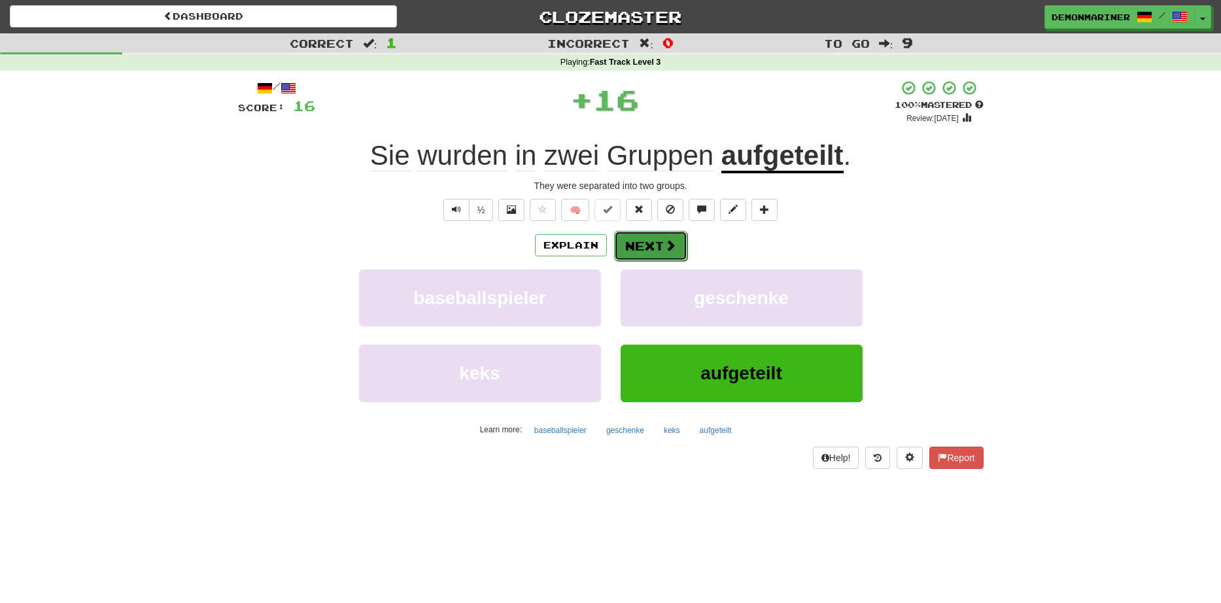
click at [659, 239] on button "Next" at bounding box center [650, 246] width 73 height 30
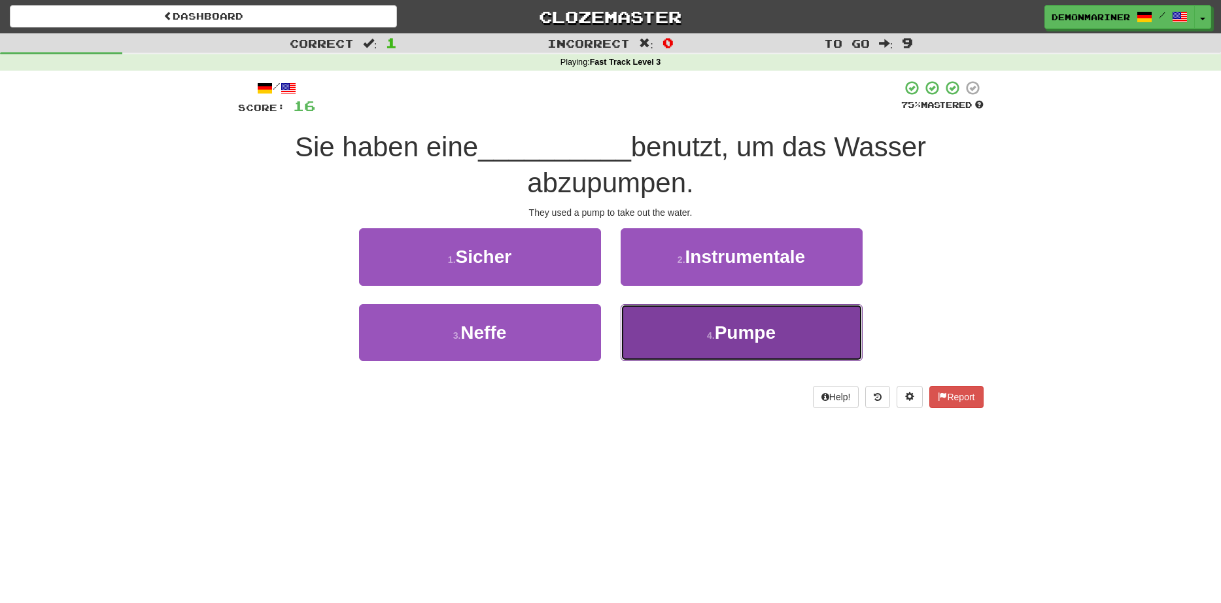
click at [685, 343] on button "4 . Pumpe" at bounding box center [742, 332] width 242 height 57
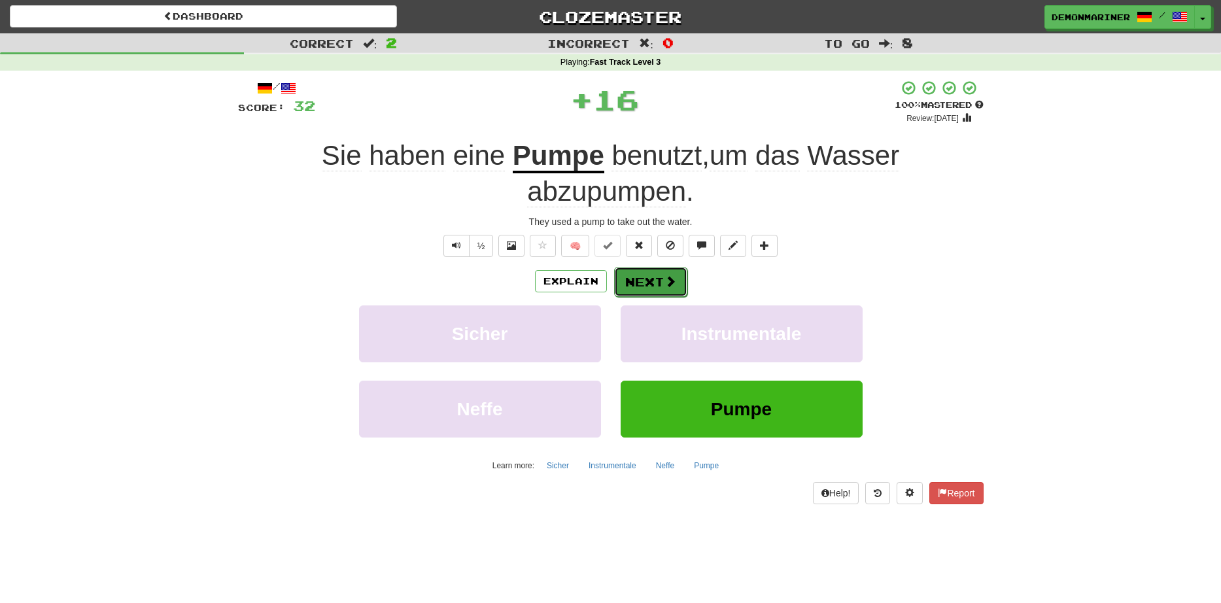
click at [665, 291] on button "Next" at bounding box center [650, 282] width 73 height 30
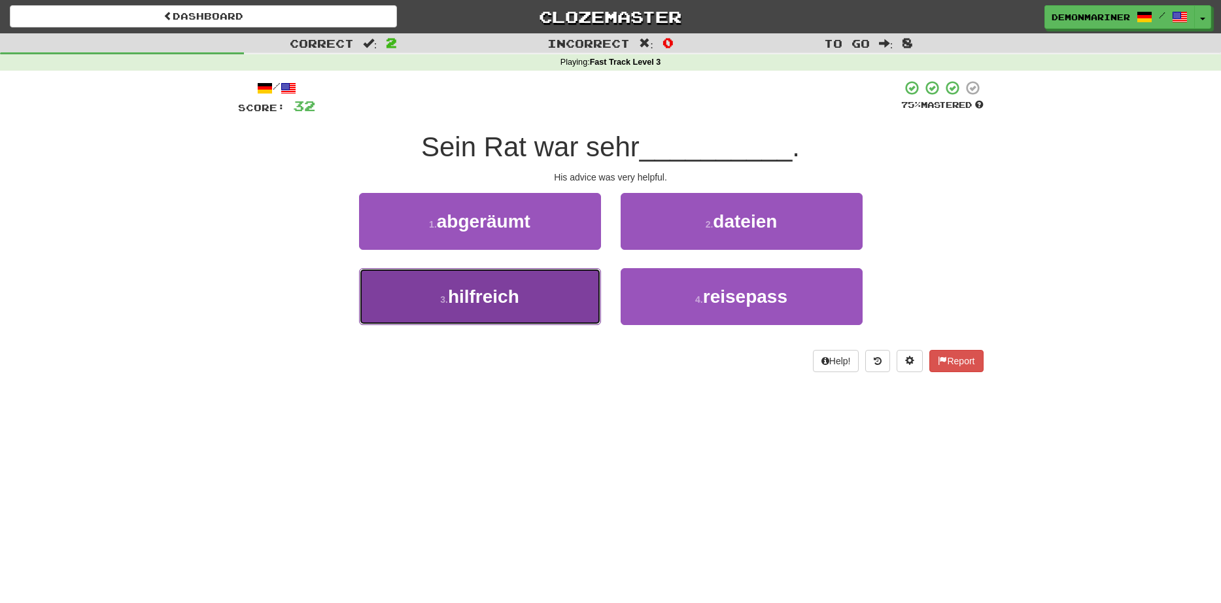
click at [445, 302] on small "3 ." at bounding box center [444, 299] width 8 height 10
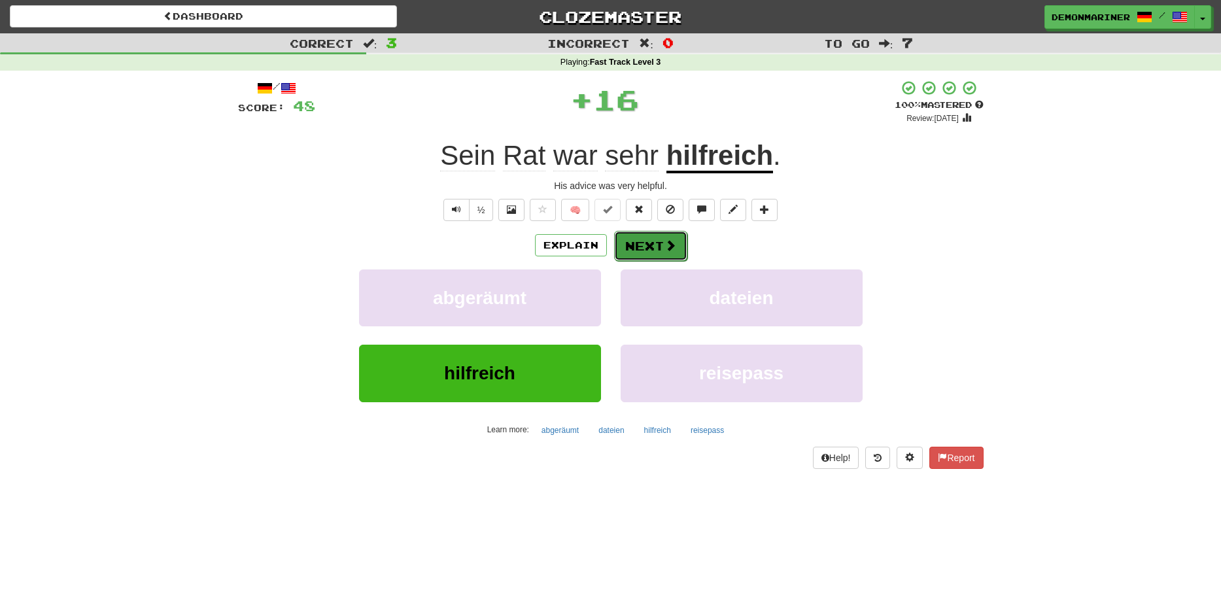
click at [668, 246] on span at bounding box center [671, 245] width 12 height 12
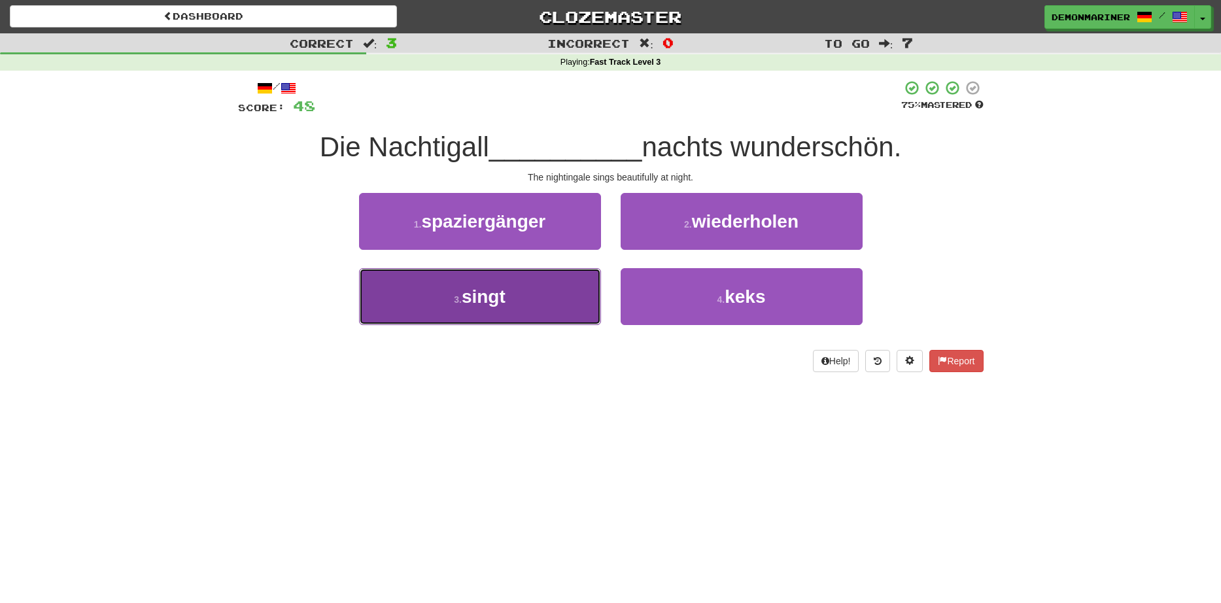
click at [458, 307] on button "3 . singt" at bounding box center [480, 296] width 242 height 57
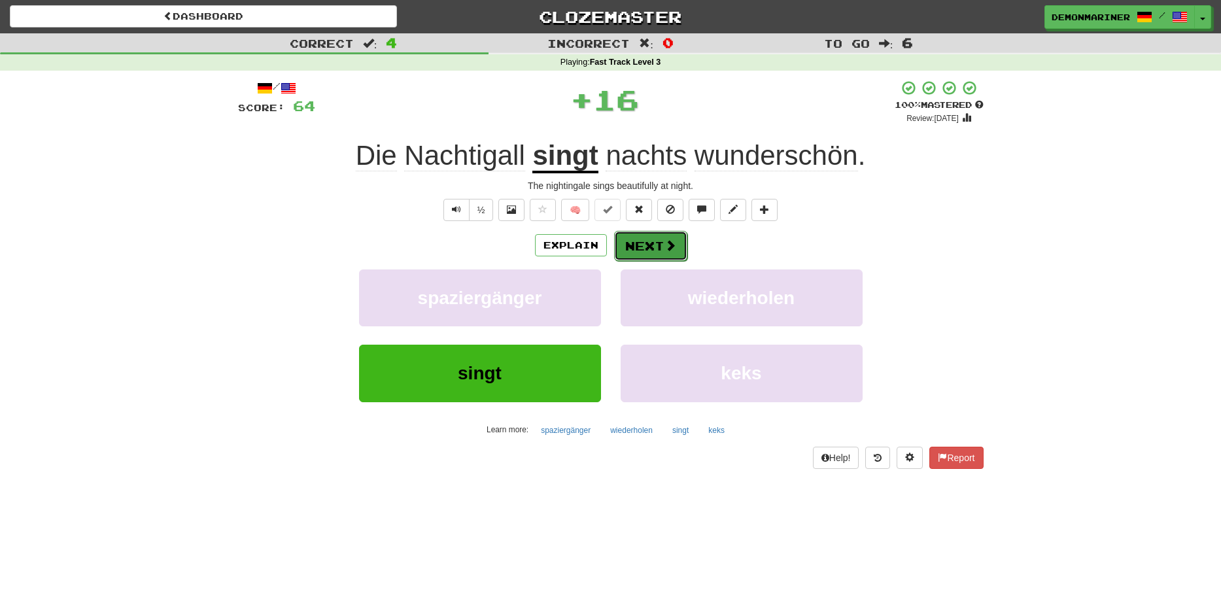
click at [656, 247] on button "Next" at bounding box center [650, 246] width 73 height 30
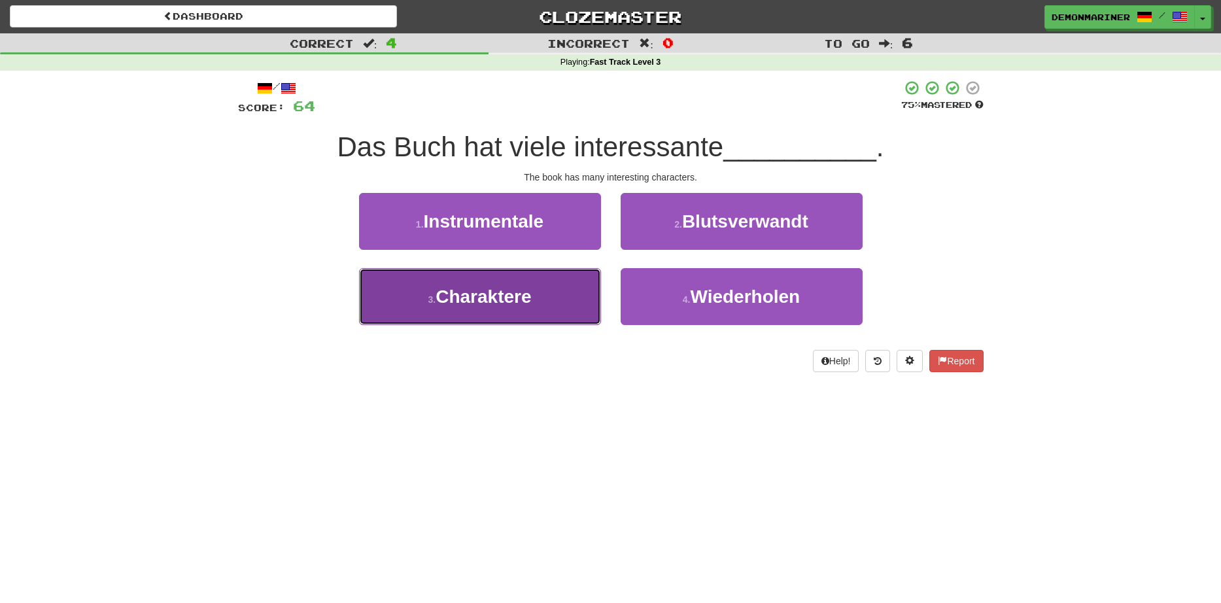
click at [508, 307] on span "Charaktere" at bounding box center [483, 296] width 95 height 20
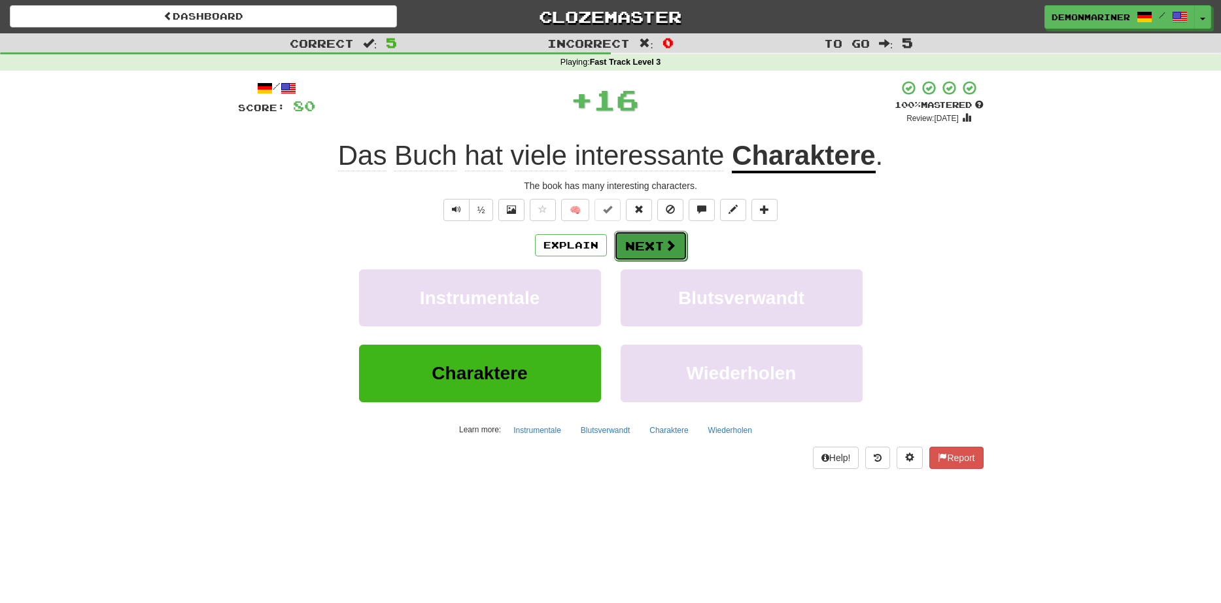
click at [657, 243] on button "Next" at bounding box center [650, 246] width 73 height 30
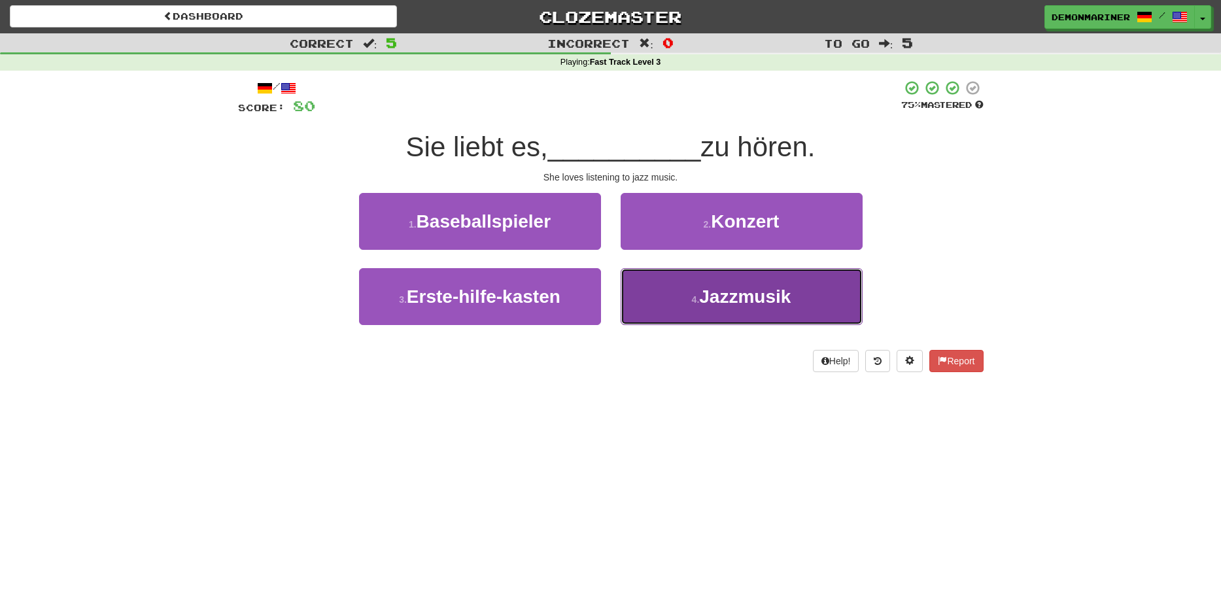
click at [655, 309] on button "4 . Jazzmusik" at bounding box center [742, 296] width 242 height 57
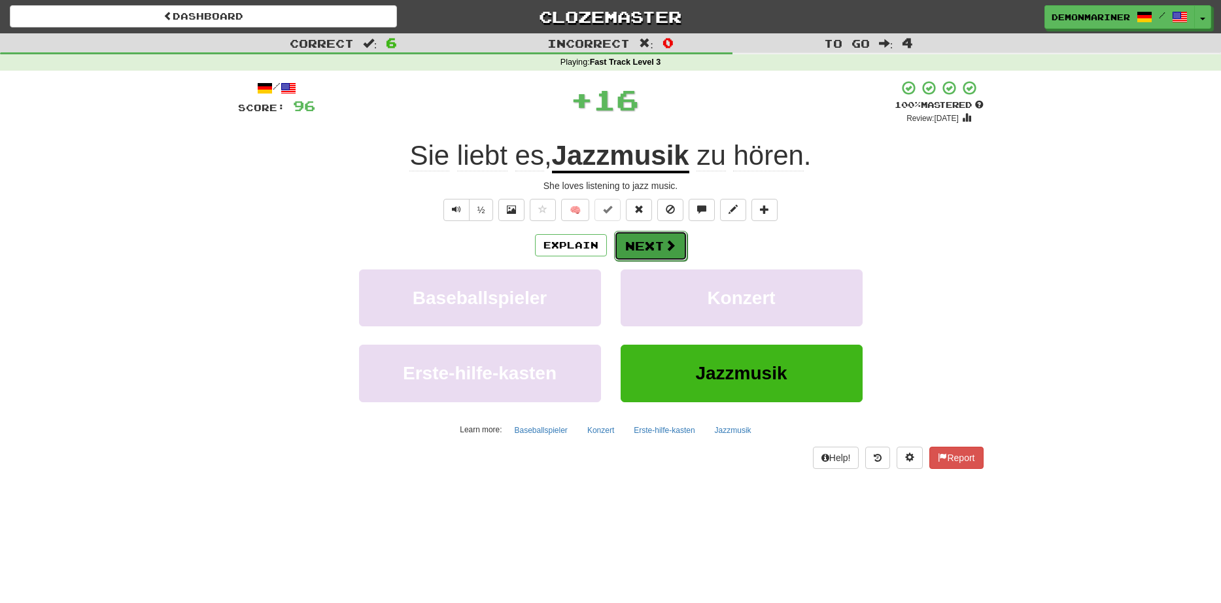
click at [656, 252] on button "Next" at bounding box center [650, 246] width 73 height 30
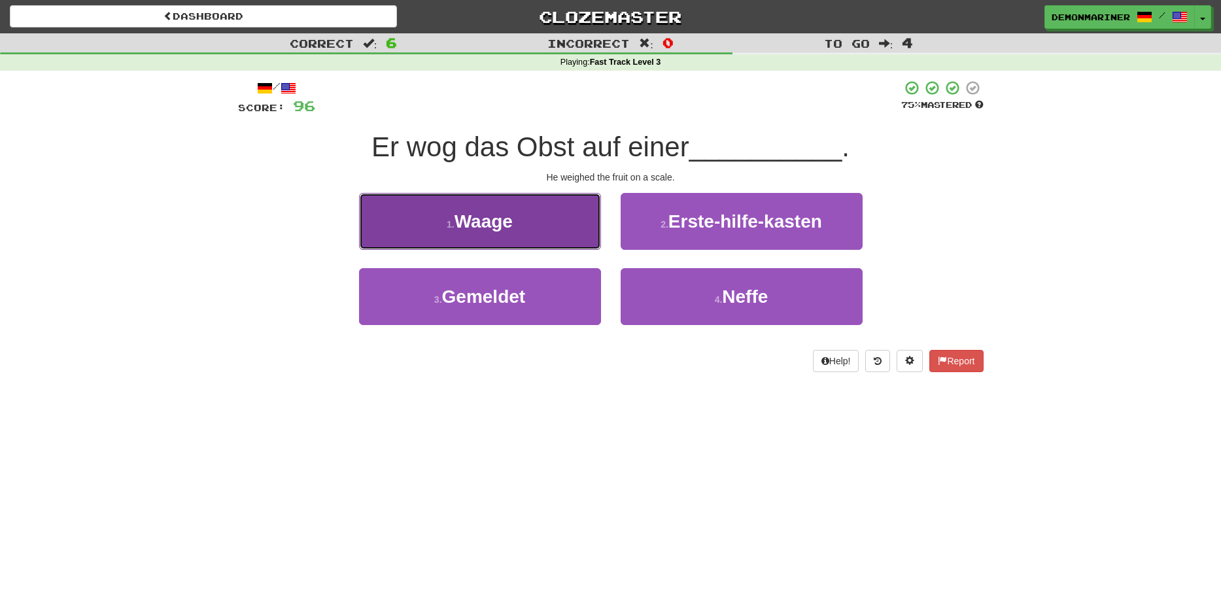
click at [454, 239] on button "1 . Waage" at bounding box center [480, 221] width 242 height 57
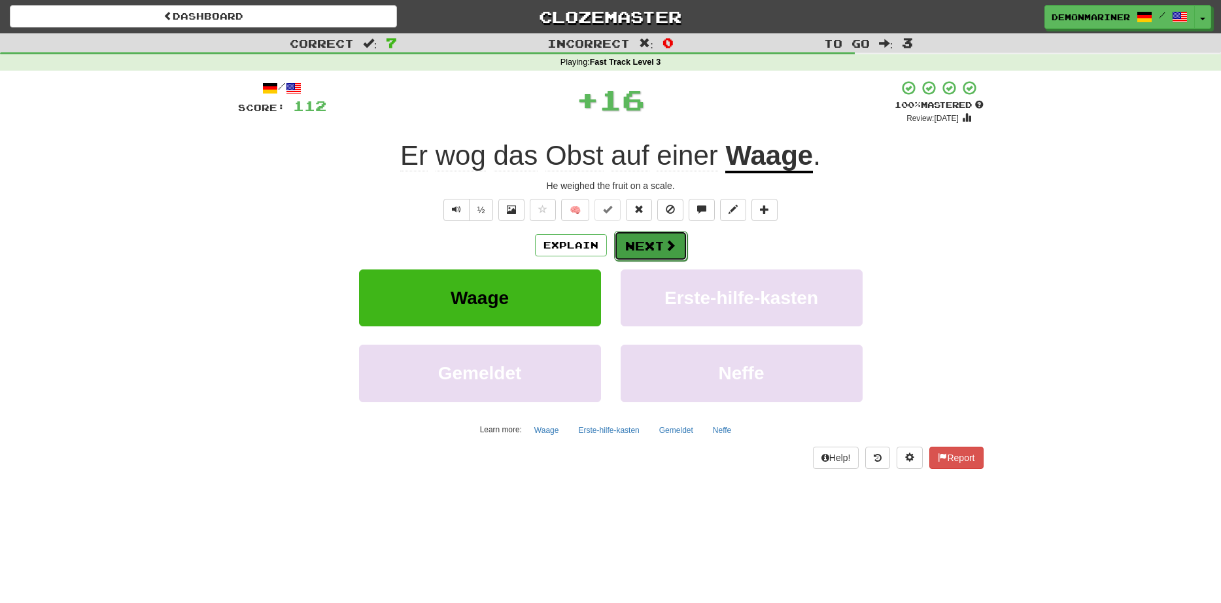
click at [655, 247] on button "Next" at bounding box center [650, 246] width 73 height 30
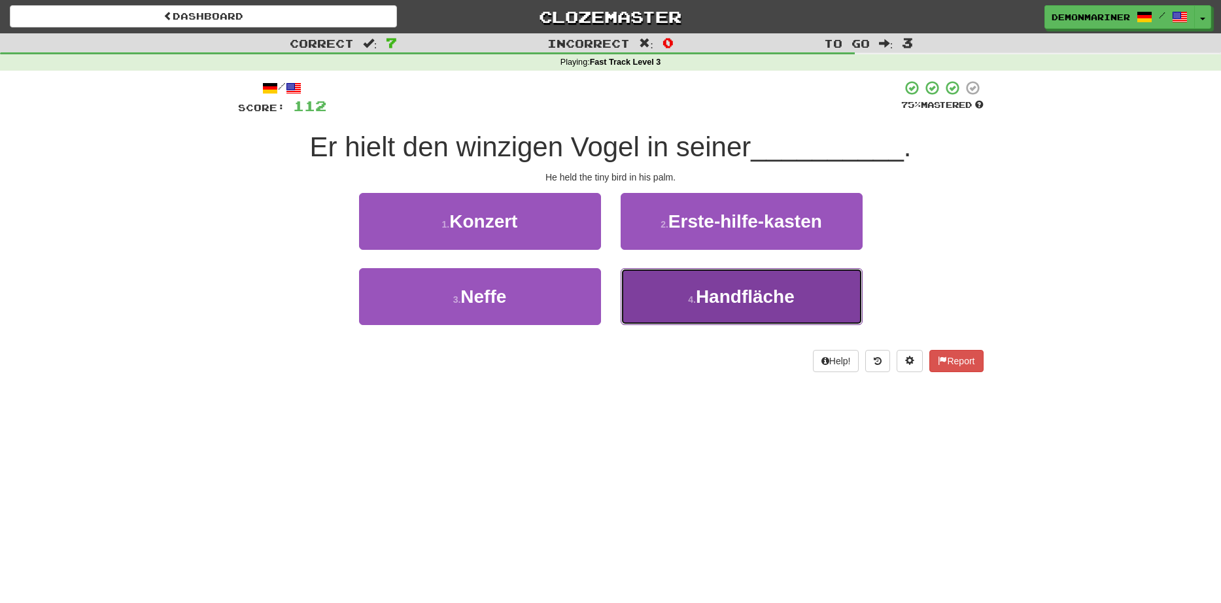
click at [640, 279] on button "4 . Handfläche" at bounding box center [742, 296] width 242 height 57
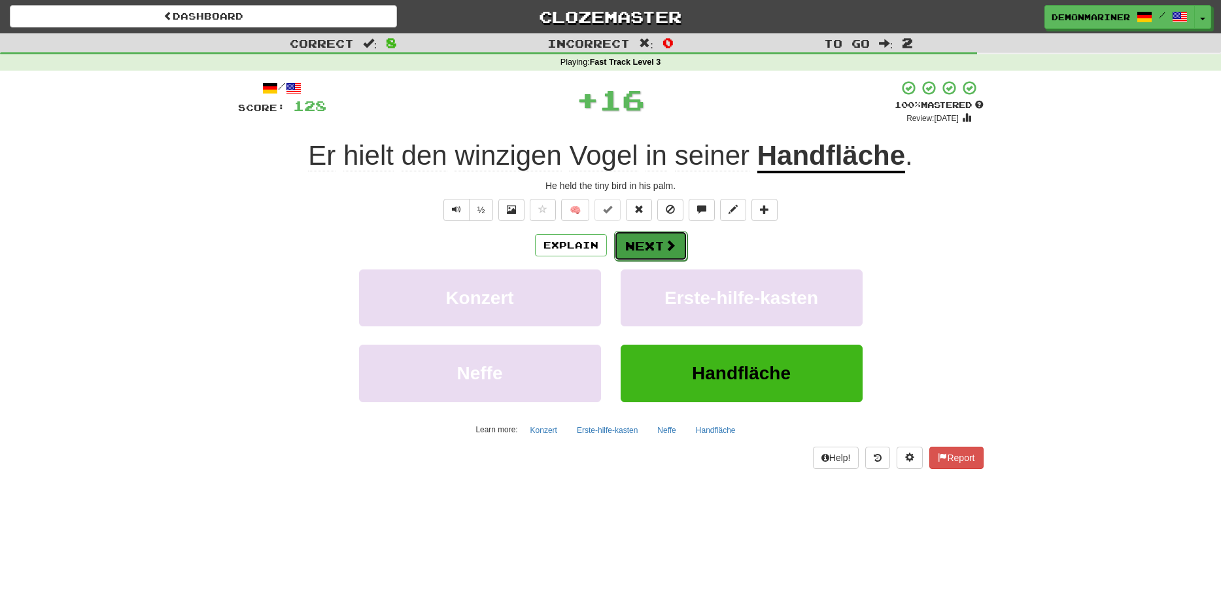
click at [648, 249] on button "Next" at bounding box center [650, 246] width 73 height 30
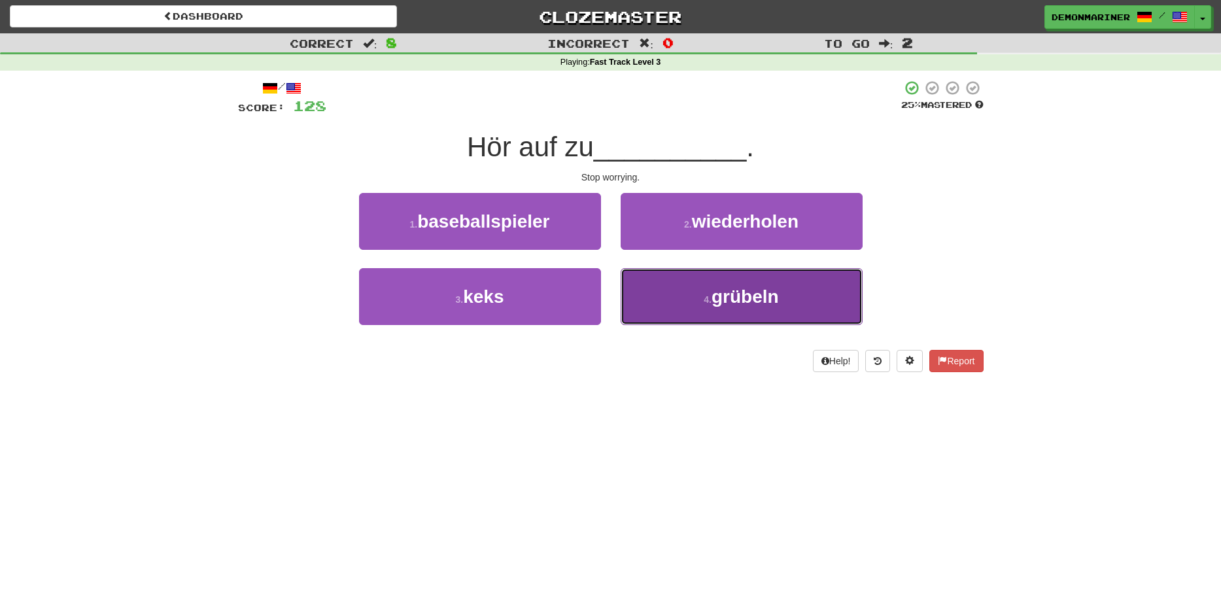
click at [697, 303] on button "4 . grübeln" at bounding box center [742, 296] width 242 height 57
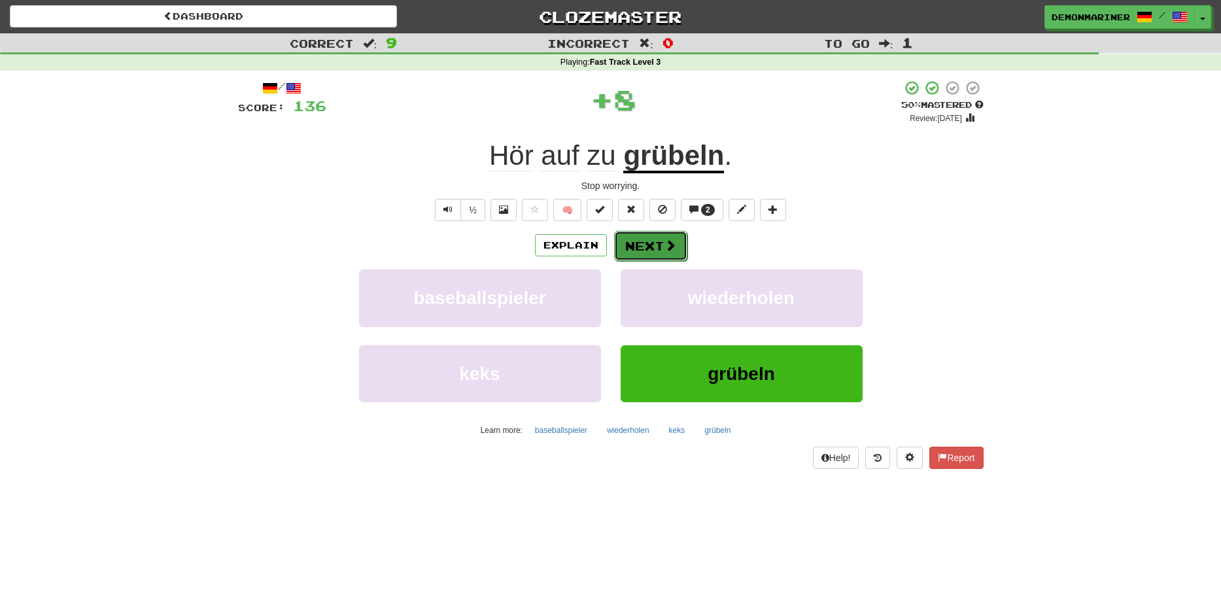
click at [659, 249] on button "Next" at bounding box center [650, 246] width 73 height 30
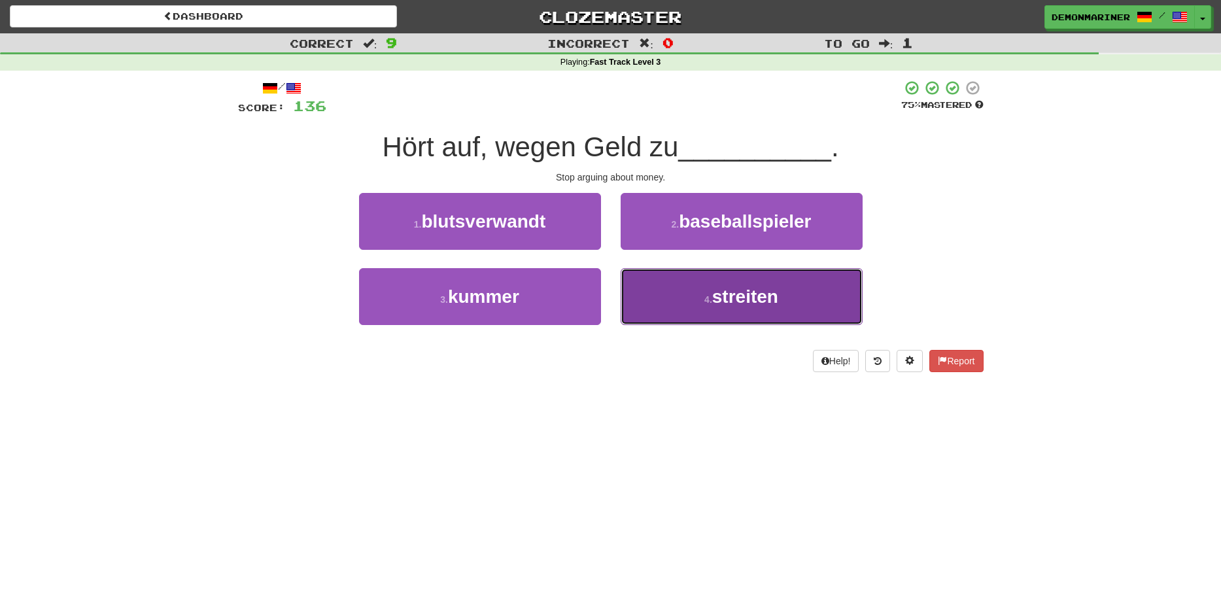
click at [706, 292] on button "4 . streiten" at bounding box center [742, 296] width 242 height 57
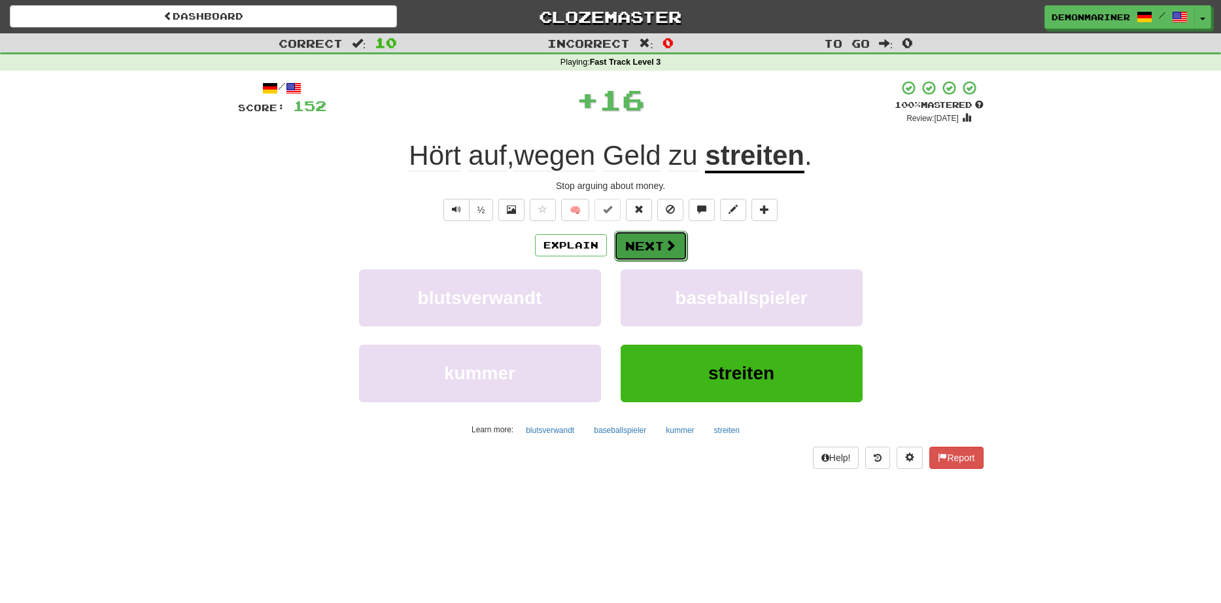
click at [651, 241] on button "Next" at bounding box center [650, 246] width 73 height 30
